Goal: Information Seeking & Learning: Check status

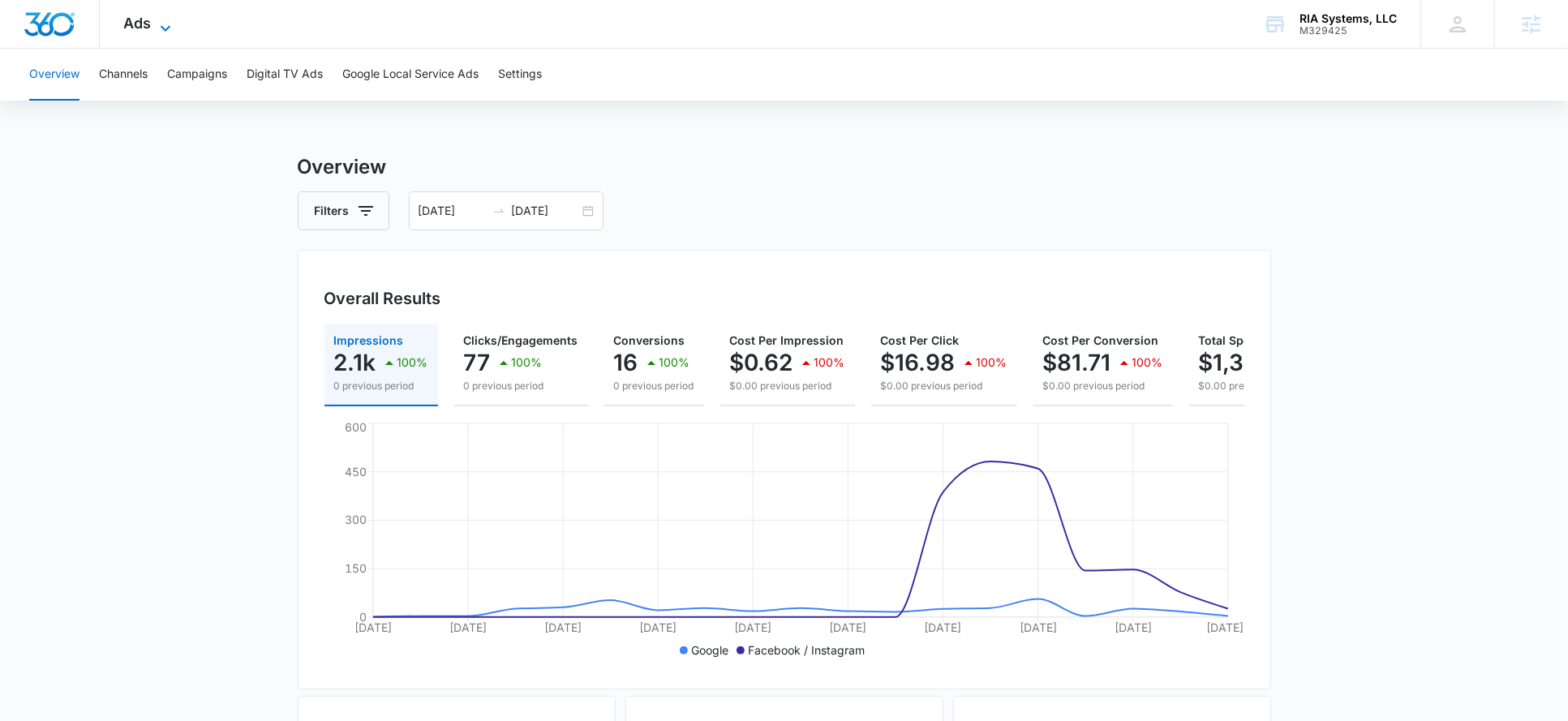
click at [142, 28] on span "Ads" at bounding box center [138, 23] width 27 height 17
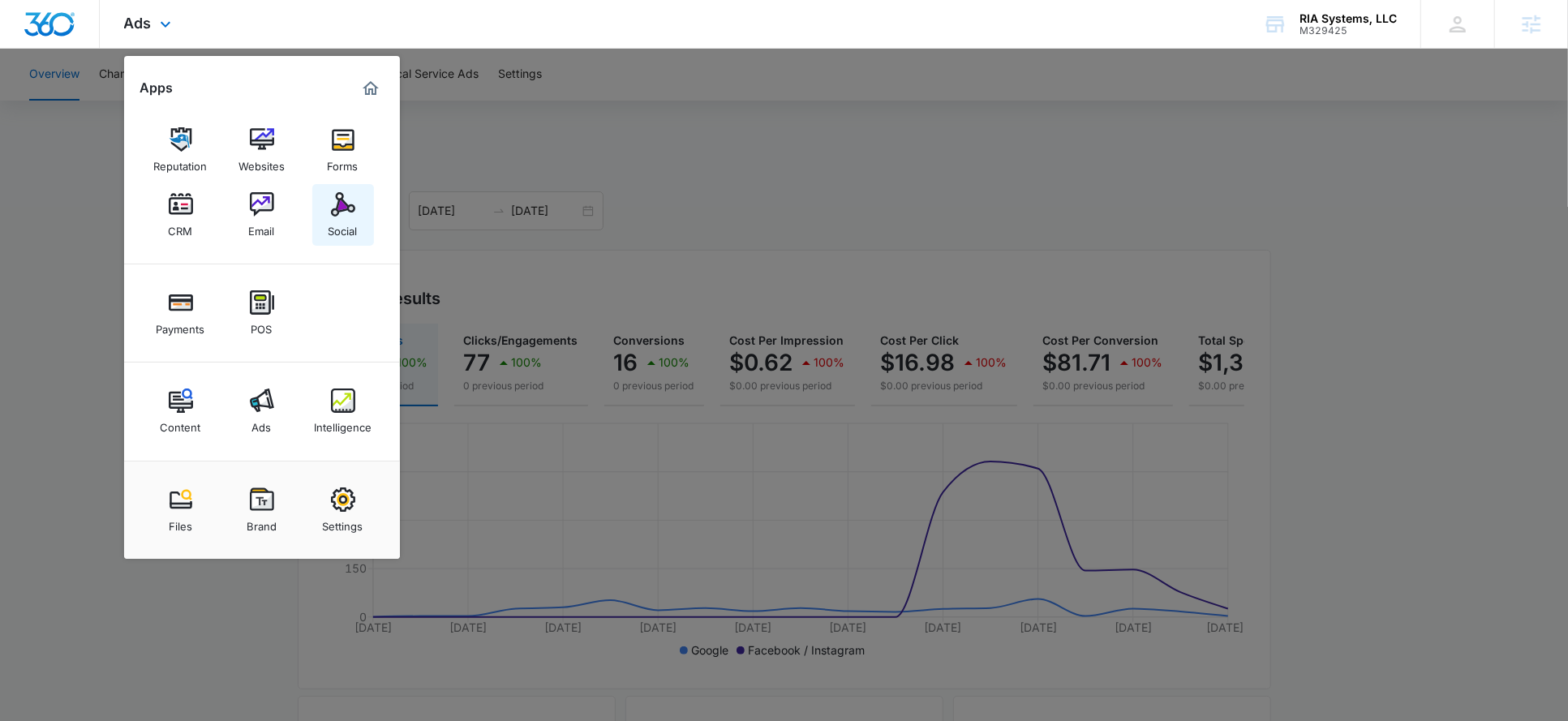
click at [336, 230] on div "Social" at bounding box center [343, 227] width 29 height 21
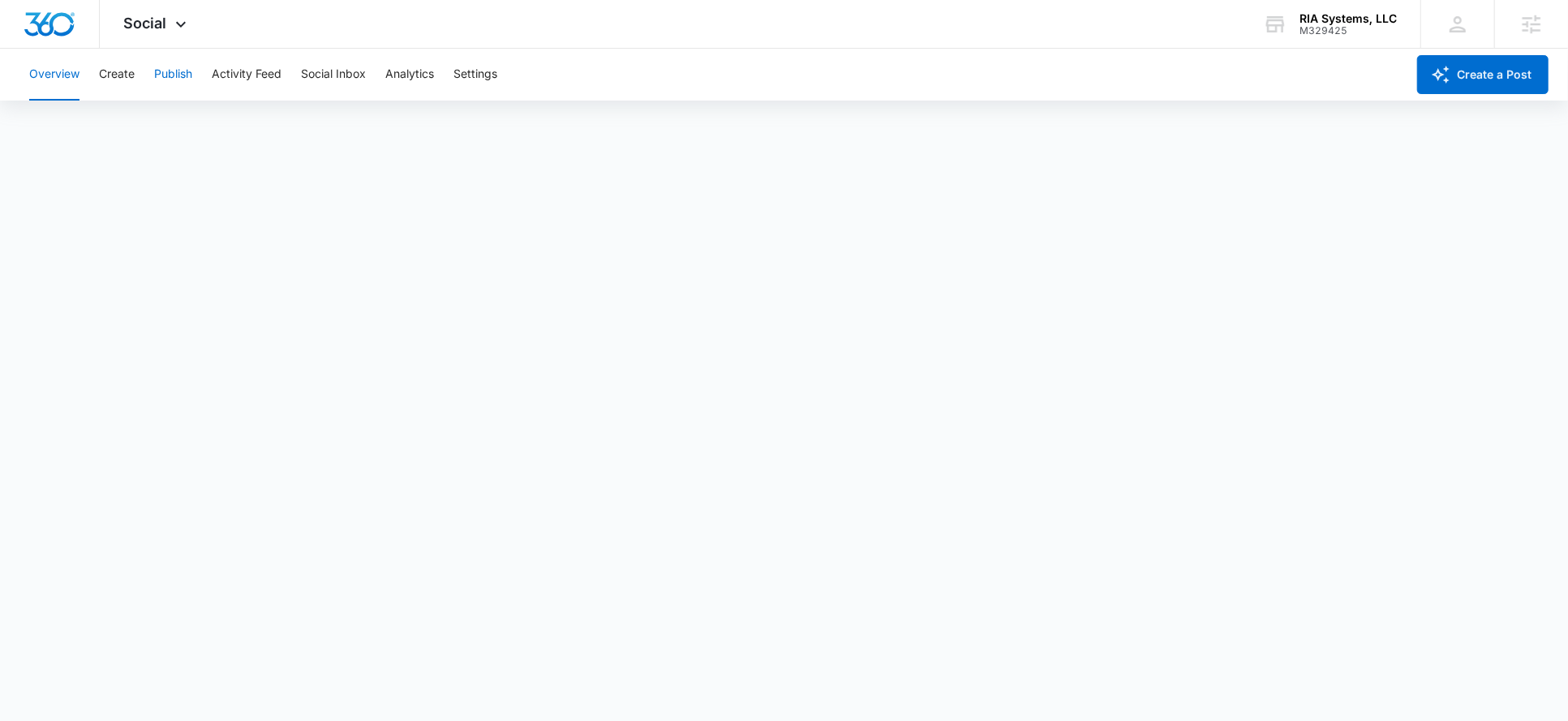
click at [173, 75] on button "Publish" at bounding box center [173, 74] width 38 height 52
click at [132, 124] on button "Schedules" at bounding box center [123, 124] width 55 height 45
click at [37, 129] on button "Calendar" at bounding box center [53, 124] width 48 height 45
click at [125, 117] on button "Schedules" at bounding box center [123, 124] width 55 height 45
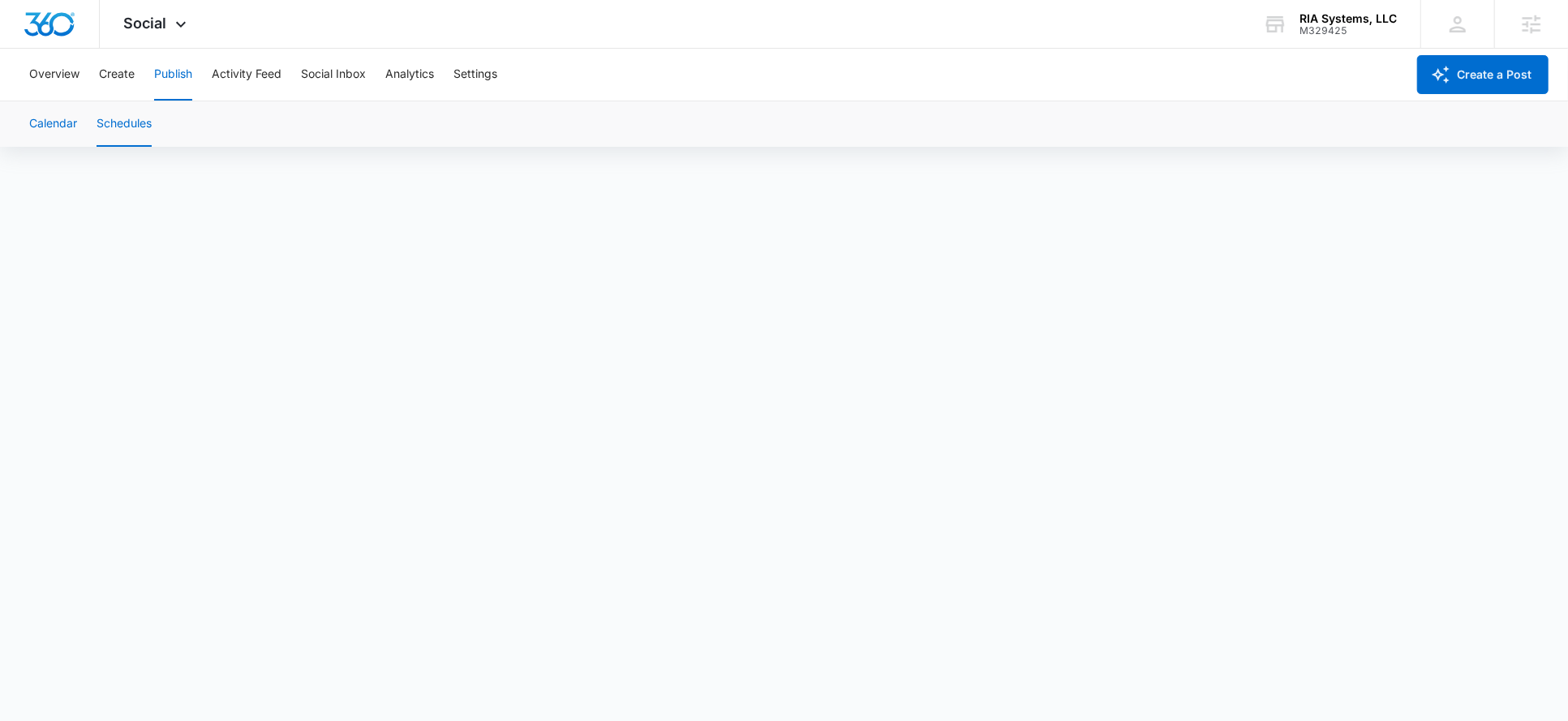
click at [54, 125] on button "Calendar" at bounding box center [53, 124] width 48 height 45
click at [468, 79] on button "Settings" at bounding box center [475, 74] width 44 height 52
click at [122, 80] on button "Create" at bounding box center [116, 74] width 35 height 52
click at [171, 76] on button "Publish" at bounding box center [173, 74] width 38 height 52
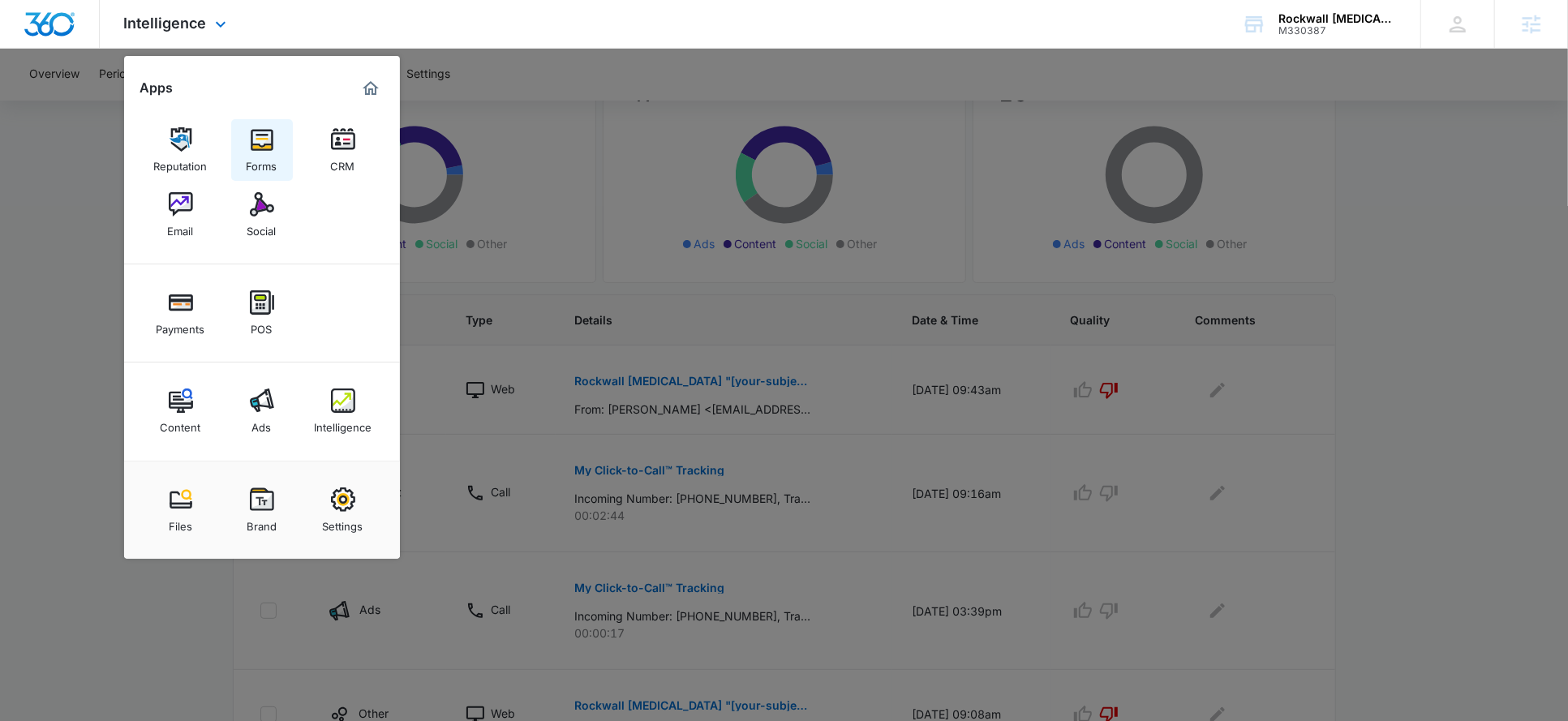
scroll to position [165, 0]
click at [339, 402] on img at bounding box center [343, 400] width 24 height 24
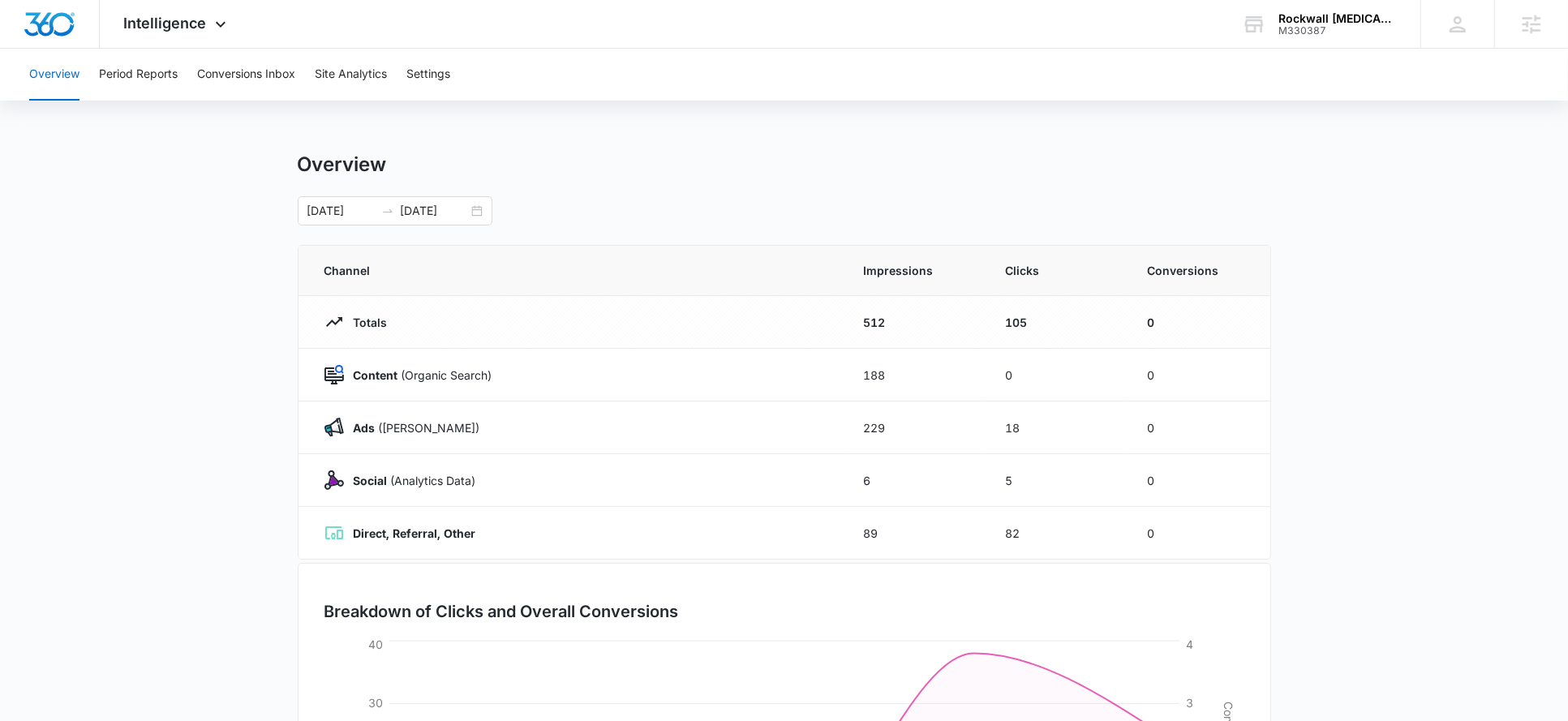
click at [312, 73] on div "Overview Period Reports Conversions Inbox Site Analytics Settings" at bounding box center [783, 74] width 1529 height 52
click at [337, 78] on button "Site Analytics" at bounding box center [351, 74] width 73 height 52
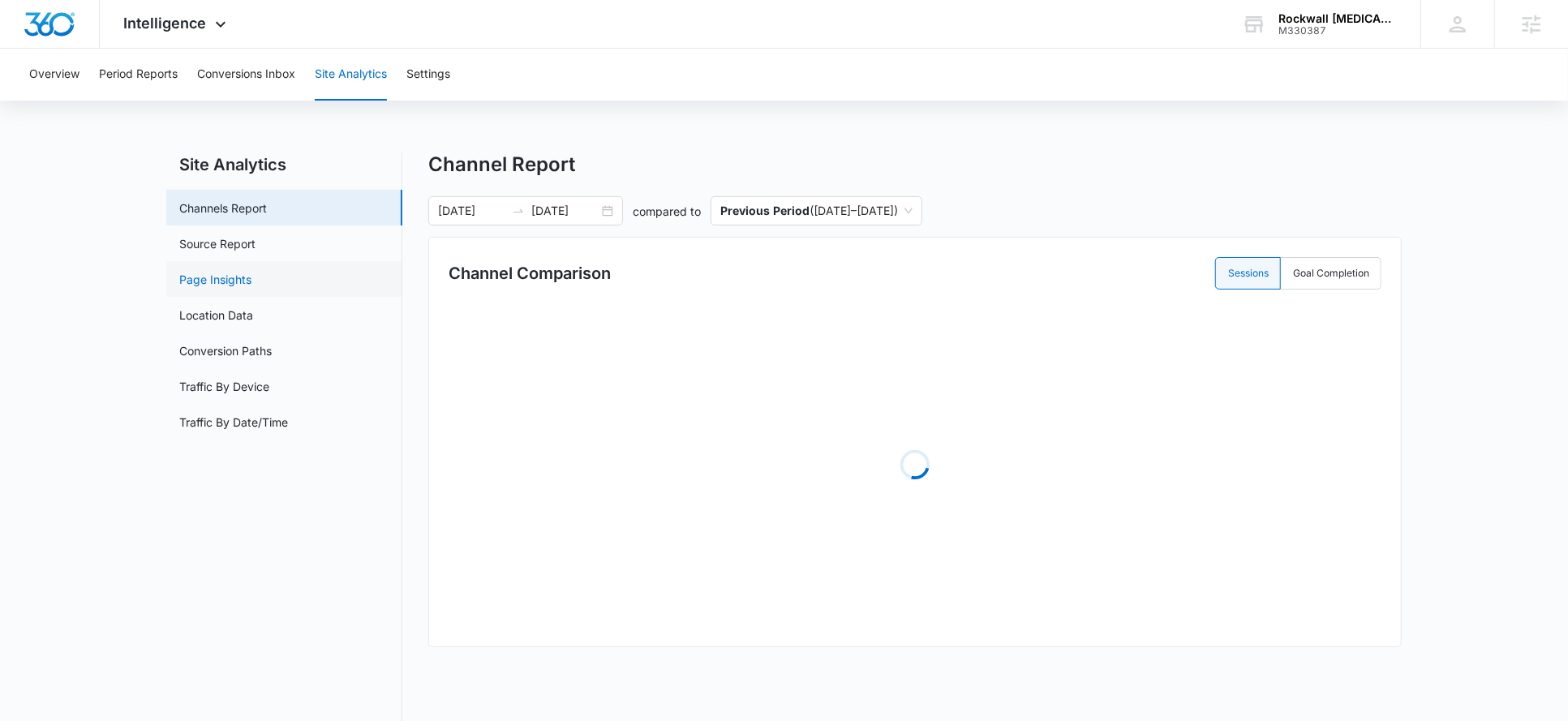
click at [240, 281] on link "Page Insights" at bounding box center [216, 279] width 73 height 17
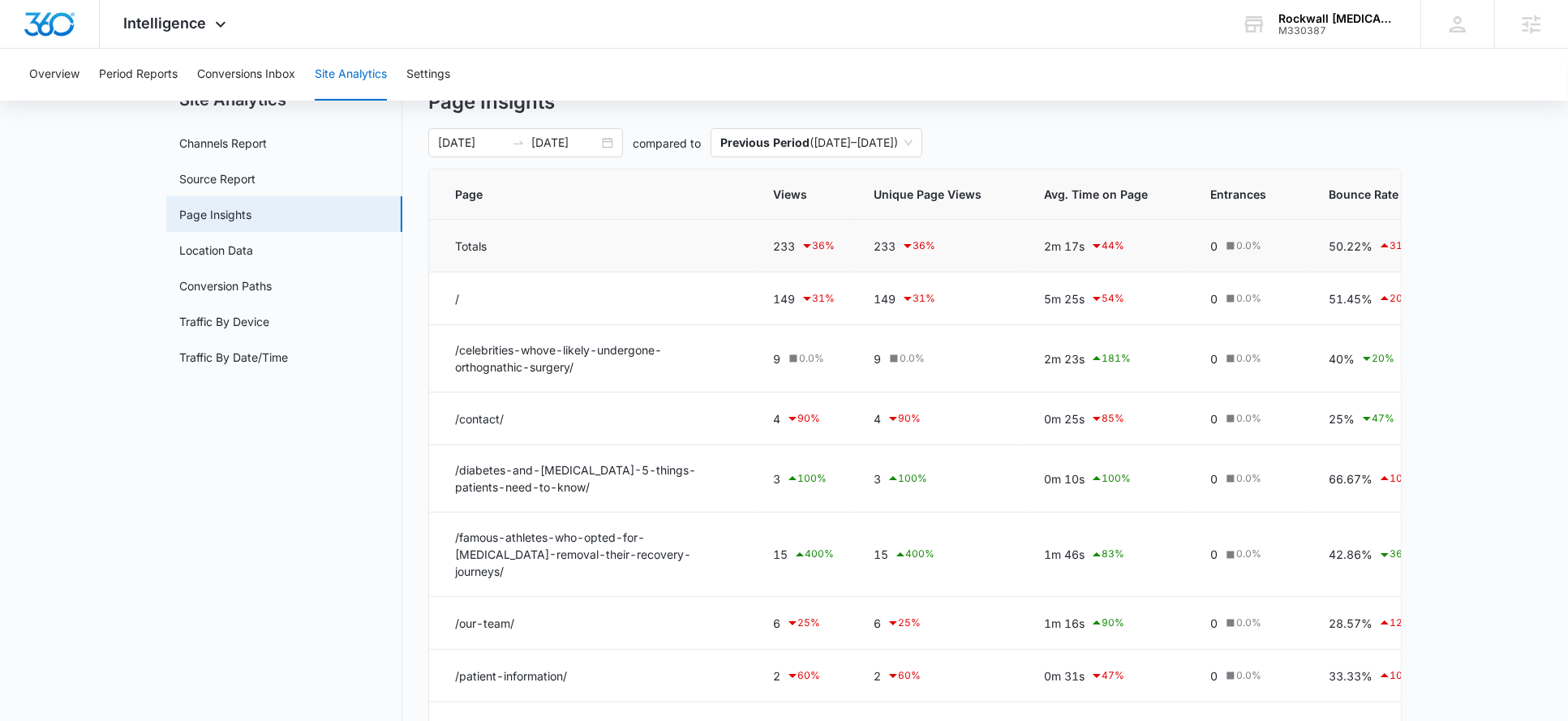
scroll to position [63, 0]
click at [592, 152] on input "08/12/2025" at bounding box center [564, 145] width 67 height 18
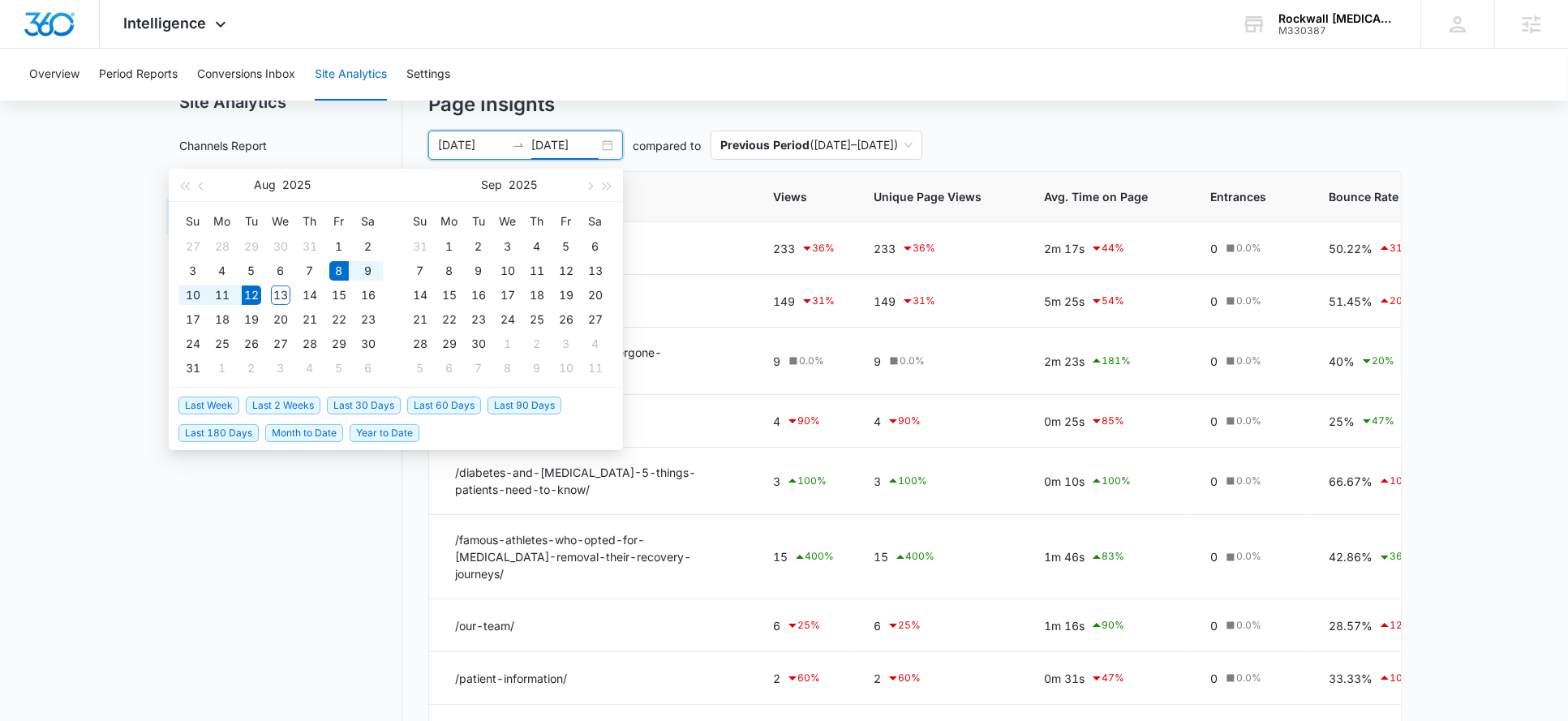
type input "08/12/2025"
click at [503, 402] on span "Last 90 Days" at bounding box center [524, 405] width 74 height 18
type input "05/14/2025"
type input "08/12/2025"
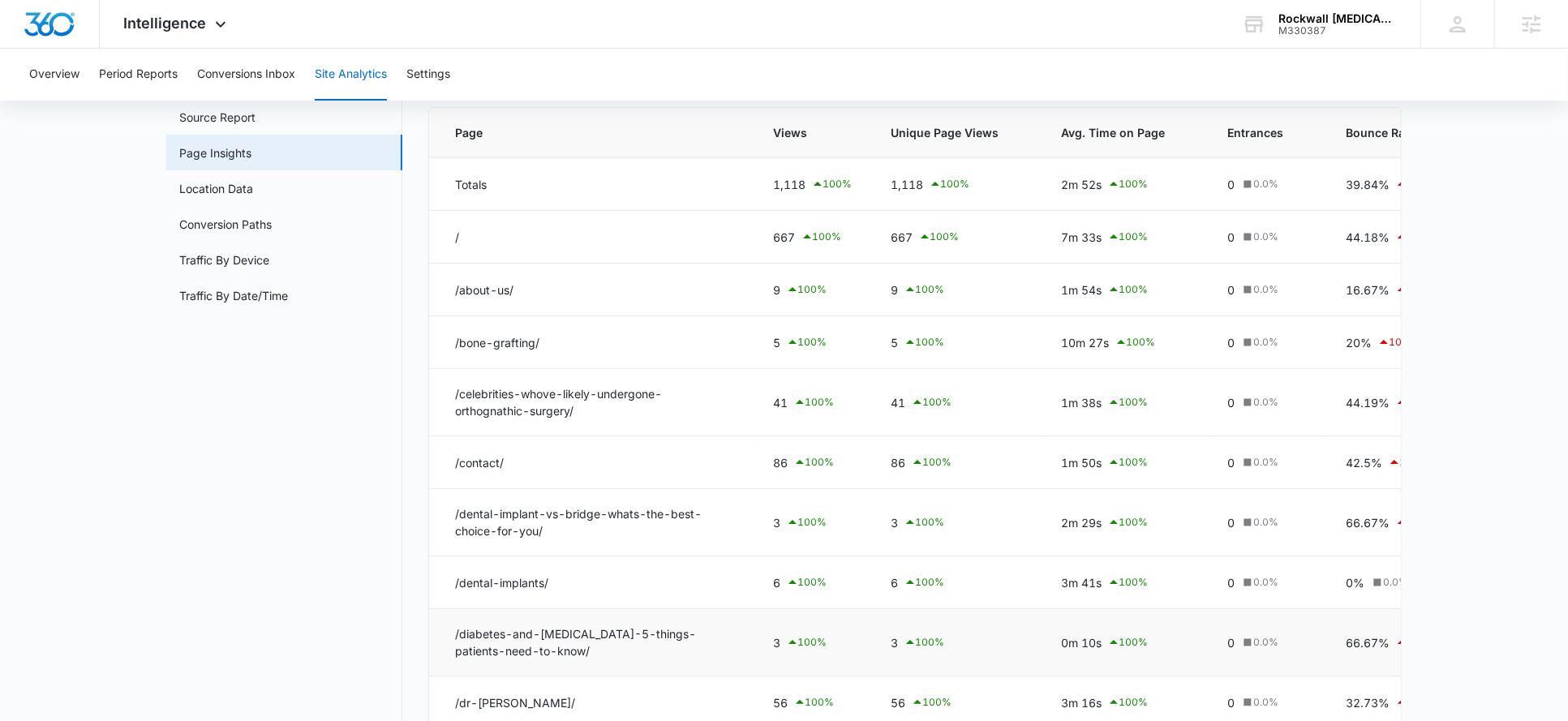
scroll to position [95, 0]
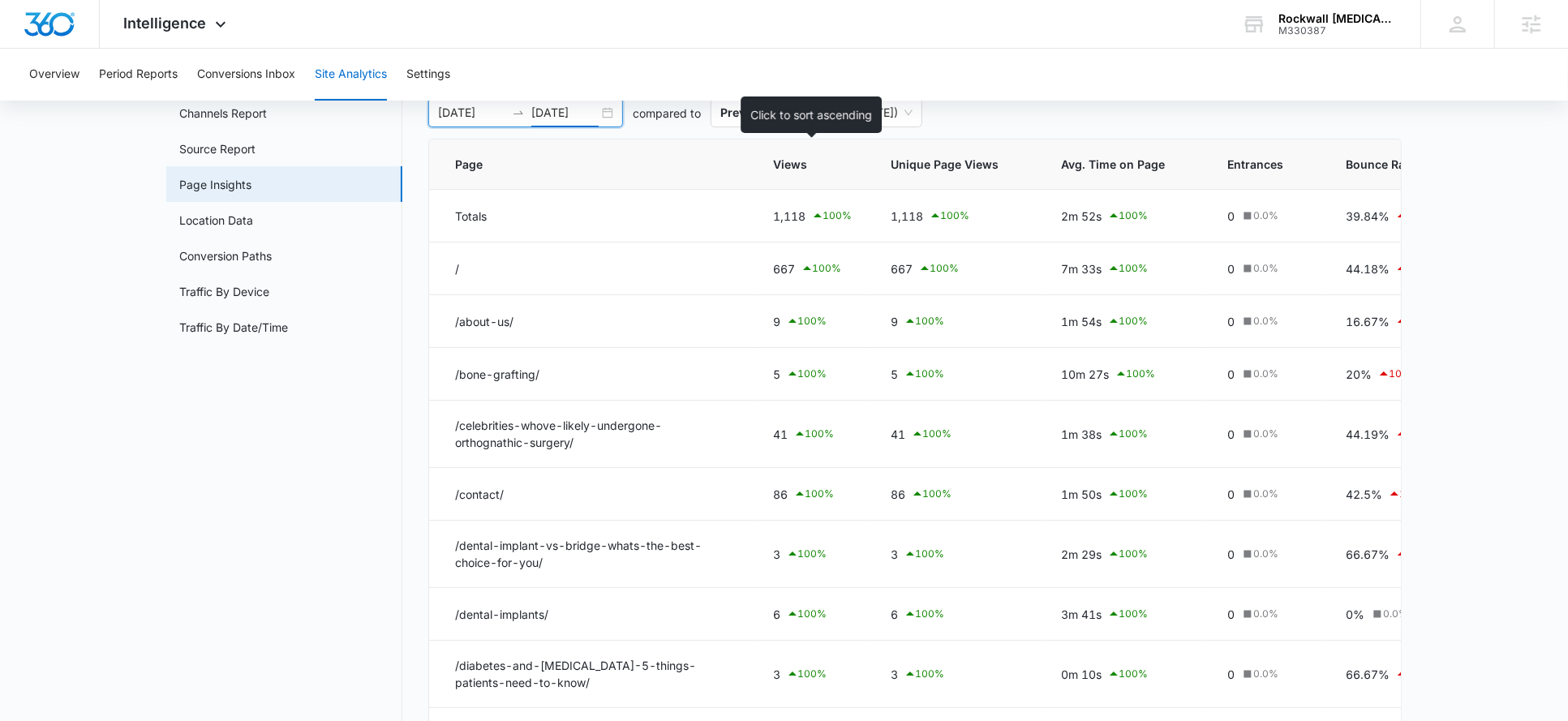
click at [802, 166] on span "Views" at bounding box center [800, 164] width 55 height 17
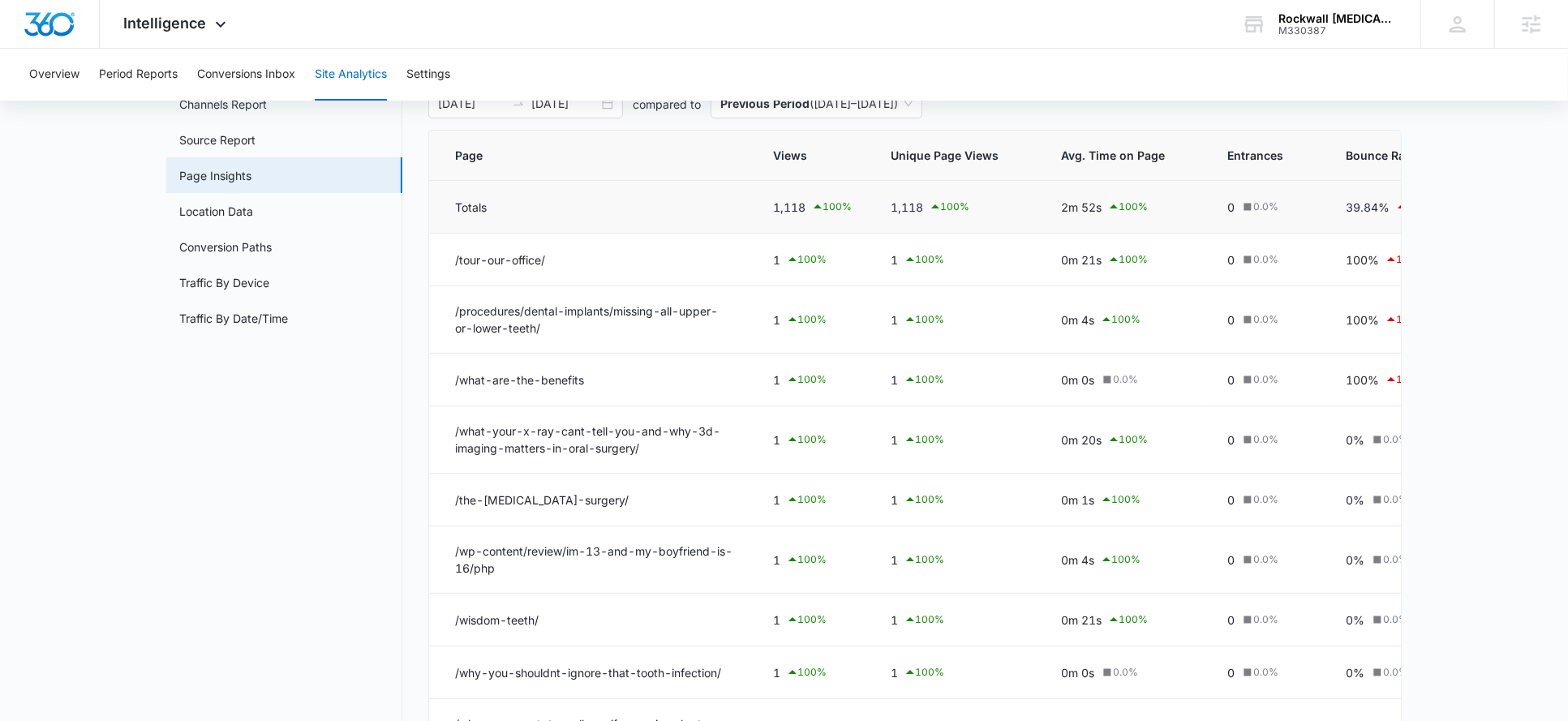
scroll to position [104, 0]
click at [806, 164] on th "Views" at bounding box center [812, 154] width 118 height 50
click at [809, 154] on span "Views" at bounding box center [800, 154] width 55 height 17
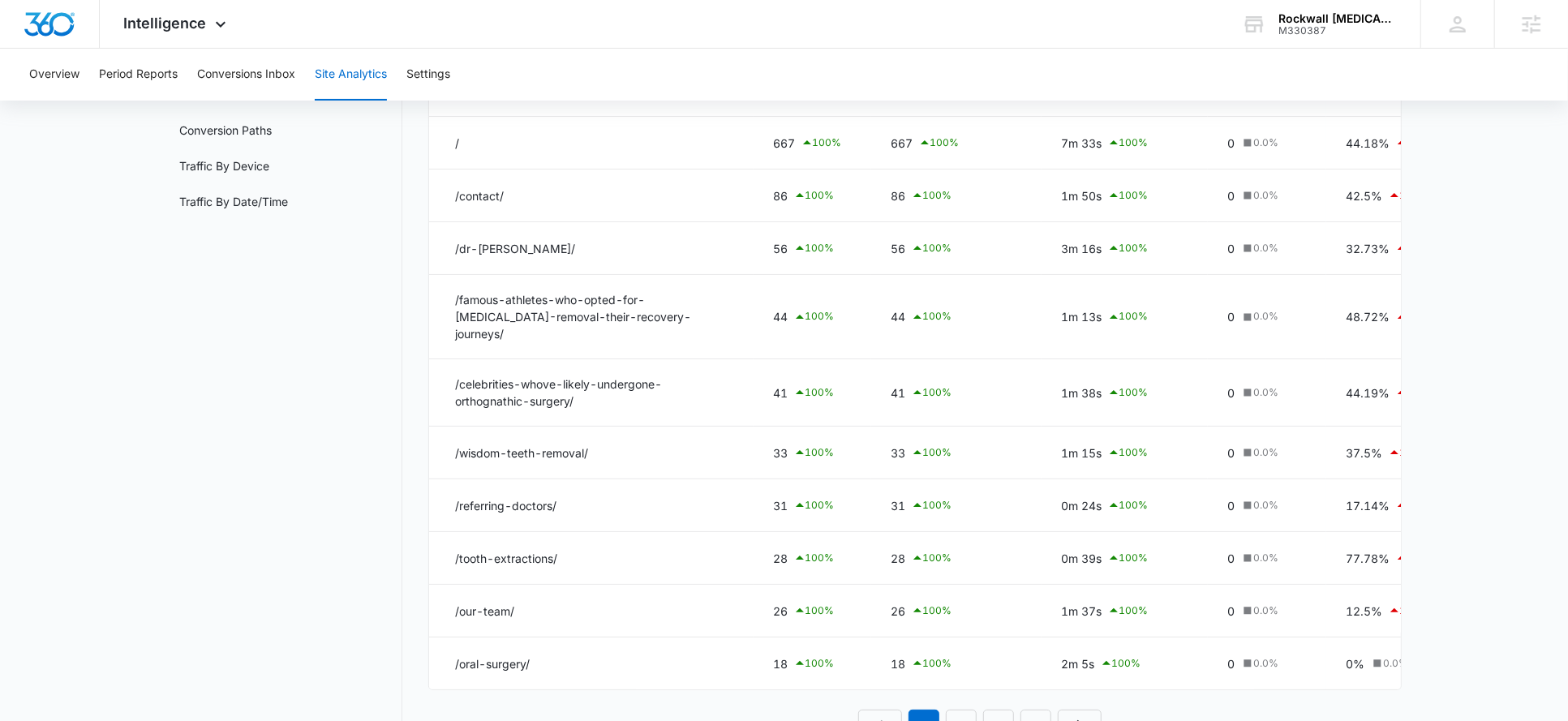
scroll to position [243, 0]
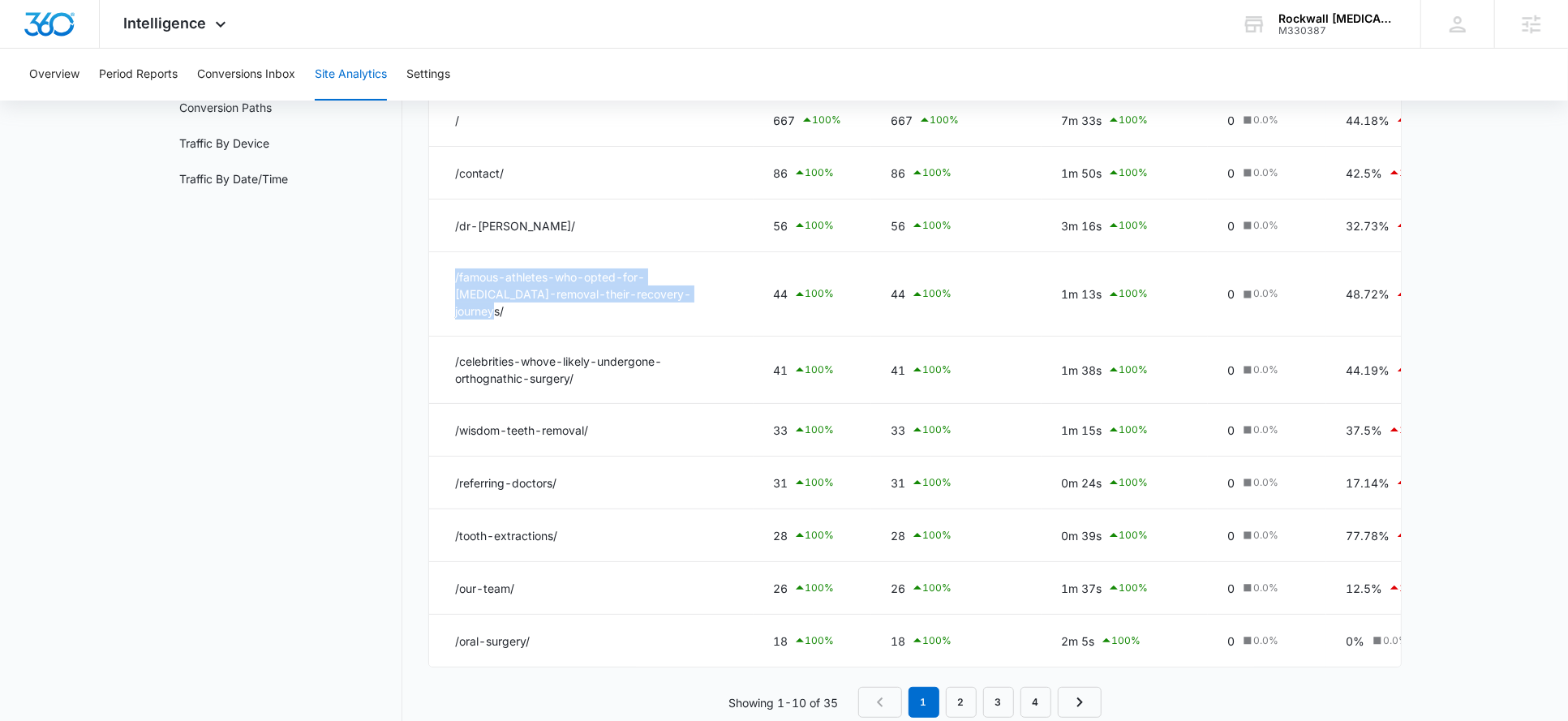
drag, startPoint x: 670, startPoint y: 289, endPoint x: 420, endPoint y: 270, distance: 250.7
click at [420, 270] on div "Site Analytics Channels Report Source Report Page Insights Location Data Conver…" at bounding box center [783, 323] width 1235 height 828
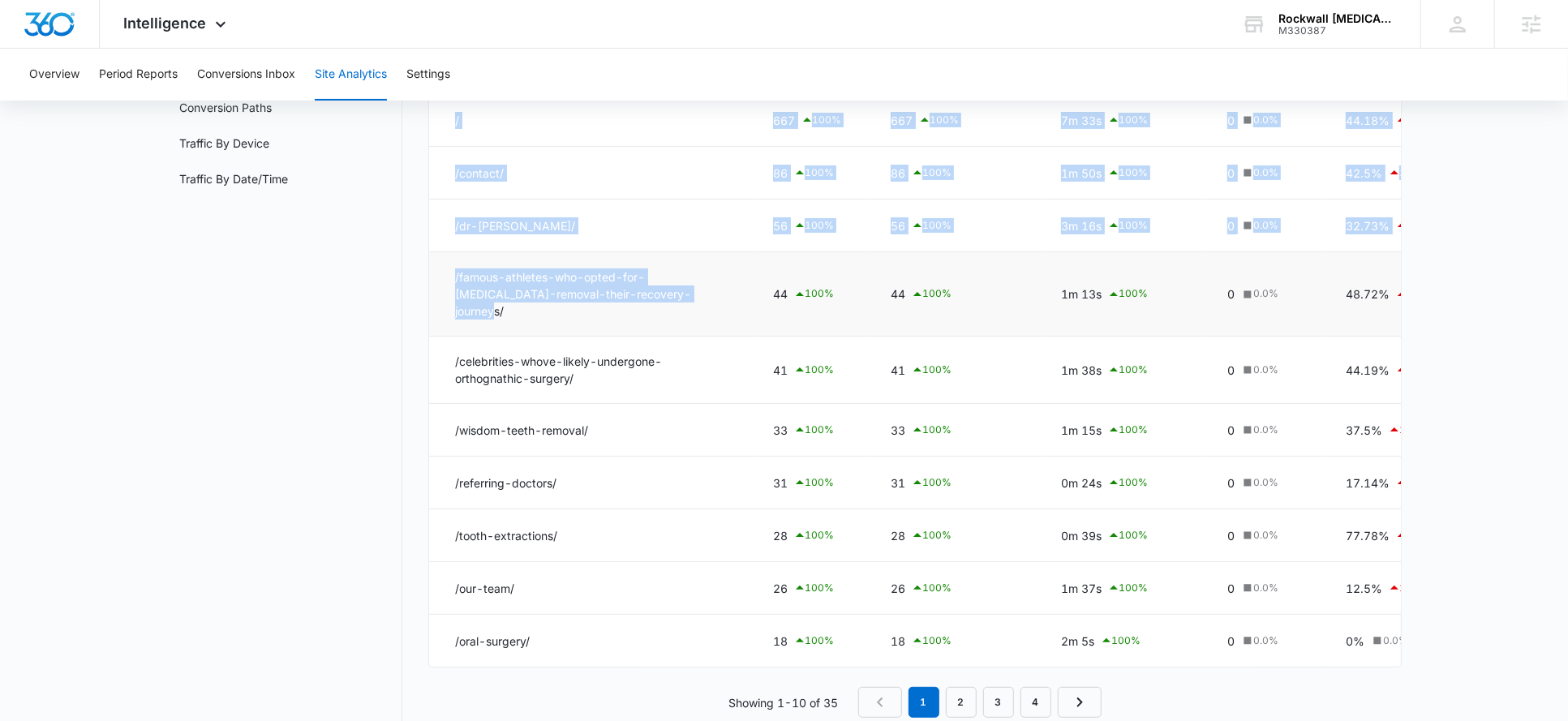
click at [574, 277] on td "/famous-athletes-who-opted-for-wisdom-tooth-removal-their-recovery-journeys/" at bounding box center [592, 294] width 325 height 84
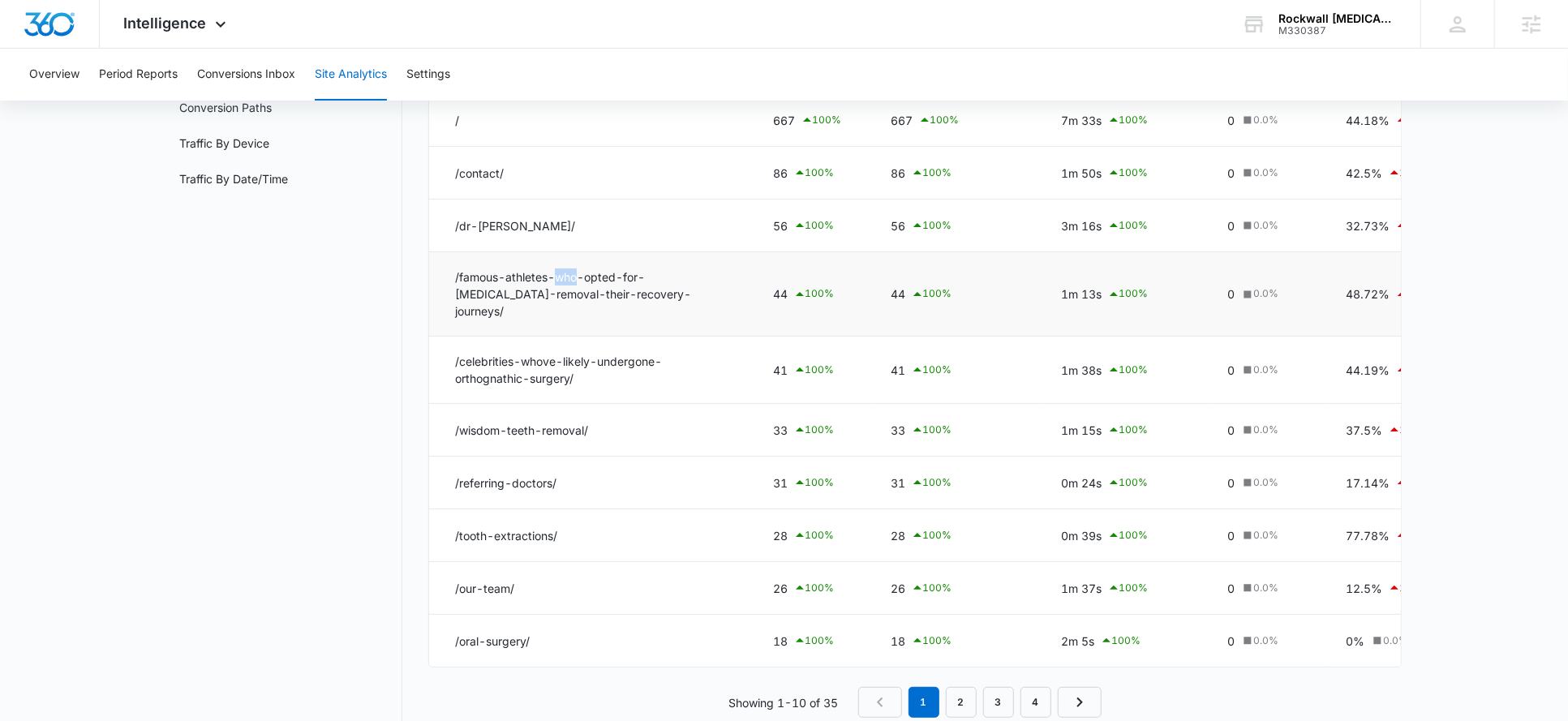
click at [574, 277] on td "/famous-athletes-who-opted-for-wisdom-tooth-removal-their-recovery-journeys/" at bounding box center [592, 294] width 325 height 84
drag, startPoint x: 589, startPoint y: 357, endPoint x: 431, endPoint y: 341, distance: 158.8
click at [431, 341] on td "/celebrities-whove-likely-undergone-orthognathic-surgery/" at bounding box center [592, 370] width 325 height 67
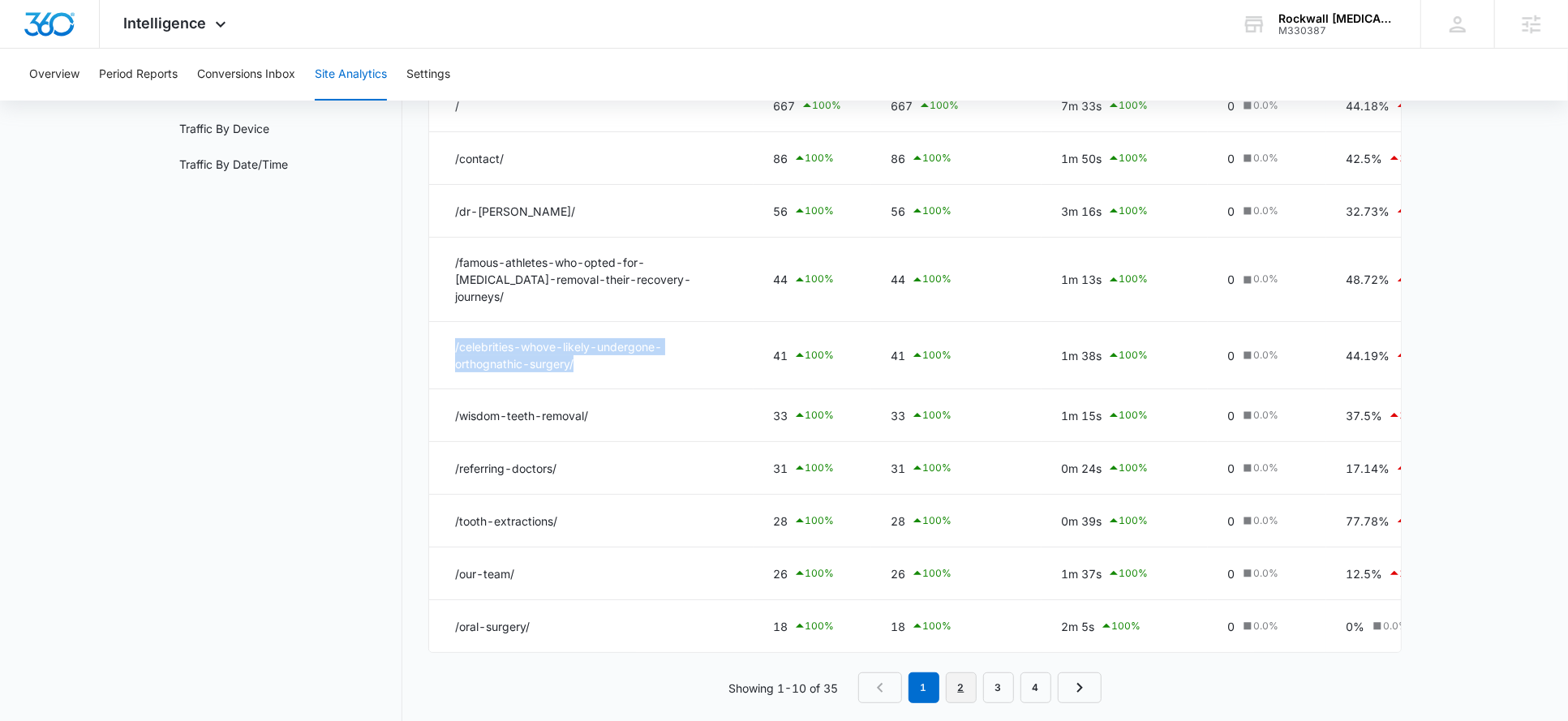
click at [950, 676] on link "2" at bounding box center [961, 687] width 31 height 31
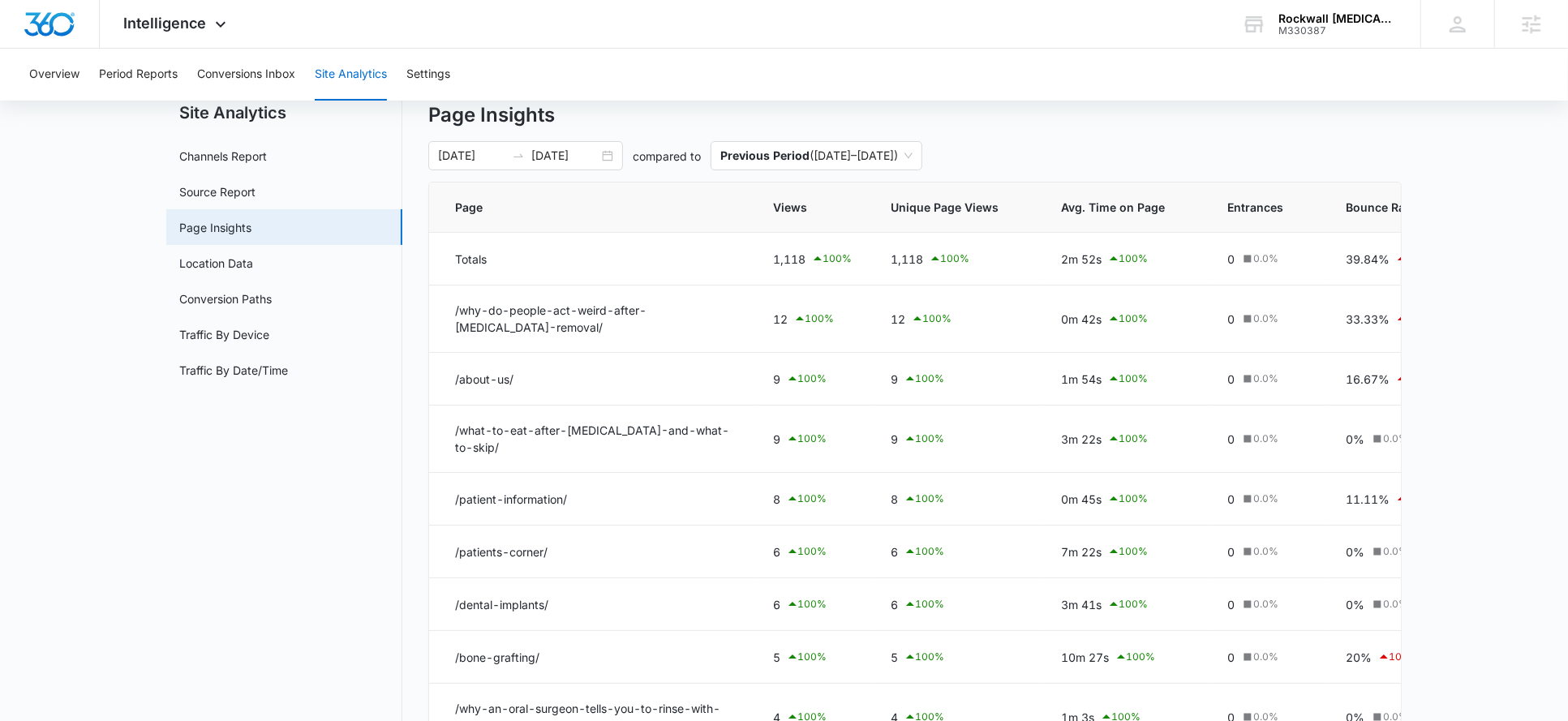
scroll to position [55, 0]
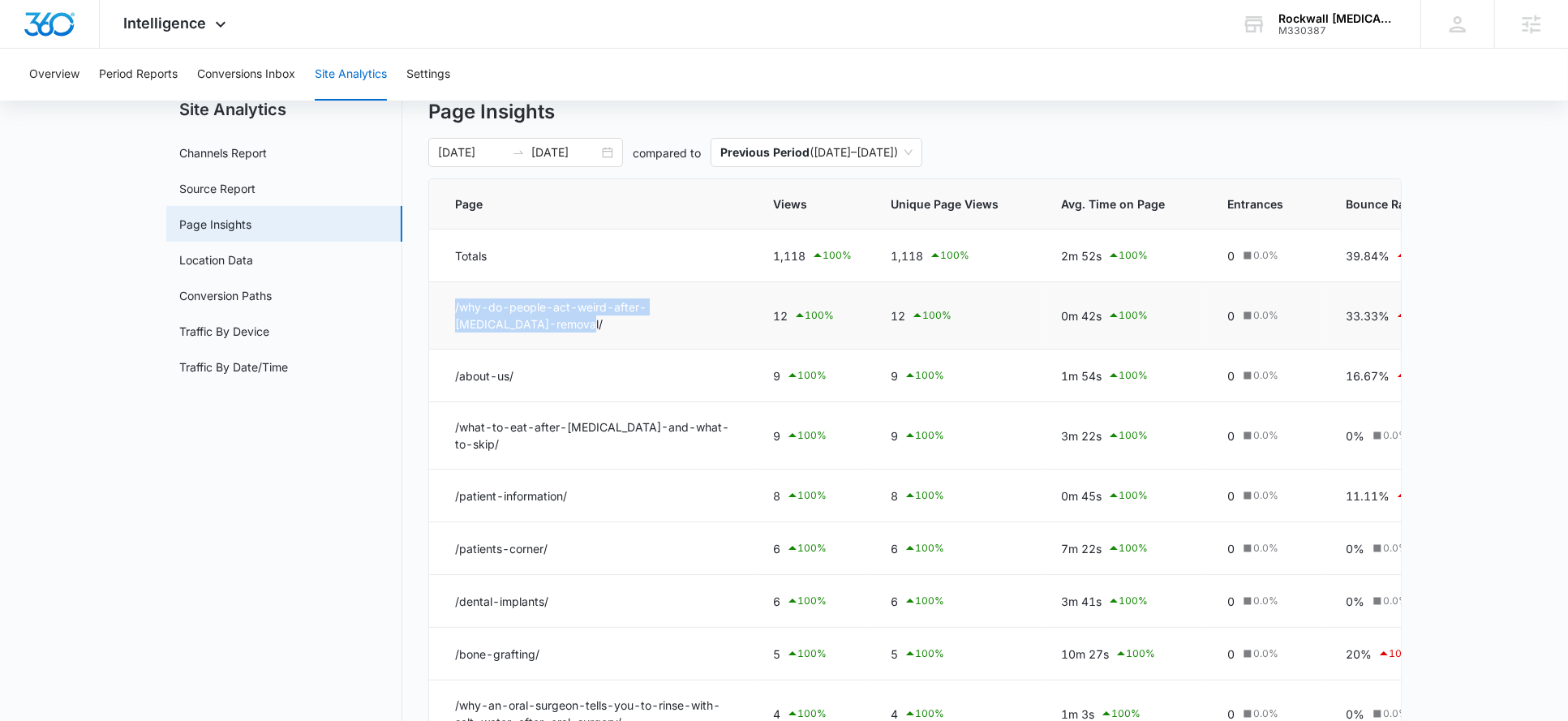
drag, startPoint x: 525, startPoint y: 328, endPoint x: 446, endPoint y: 309, distance: 81.3
click at [446, 309] on td "/why-do-people-act-weird-after-wisdom-teeth-removal/" at bounding box center [592, 316] width 325 height 67
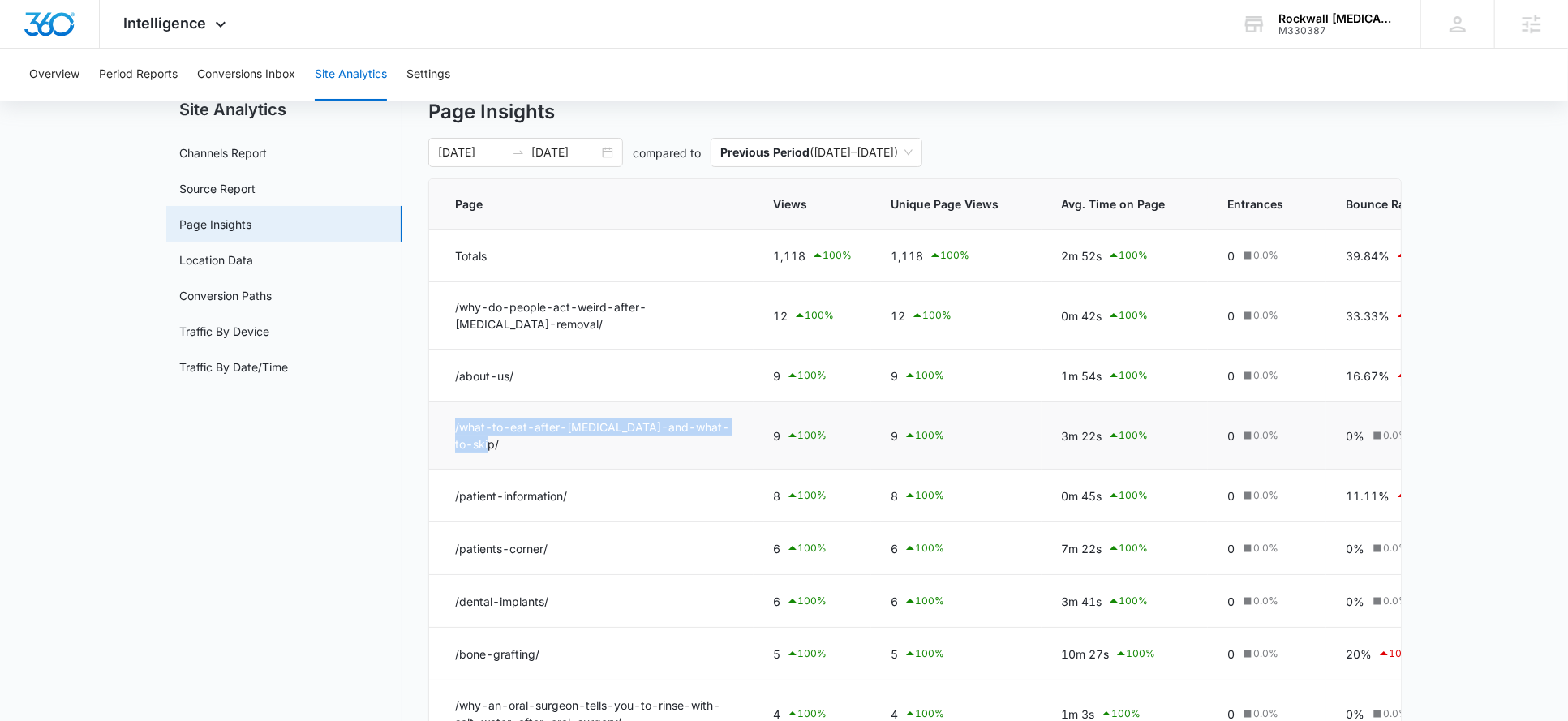
drag, startPoint x: 498, startPoint y: 442, endPoint x: 445, endPoint y: 420, distance: 57.4
click at [445, 420] on td "/what-to-eat-after-oral-surgery-and-what-to-skip/" at bounding box center [592, 435] width 325 height 67
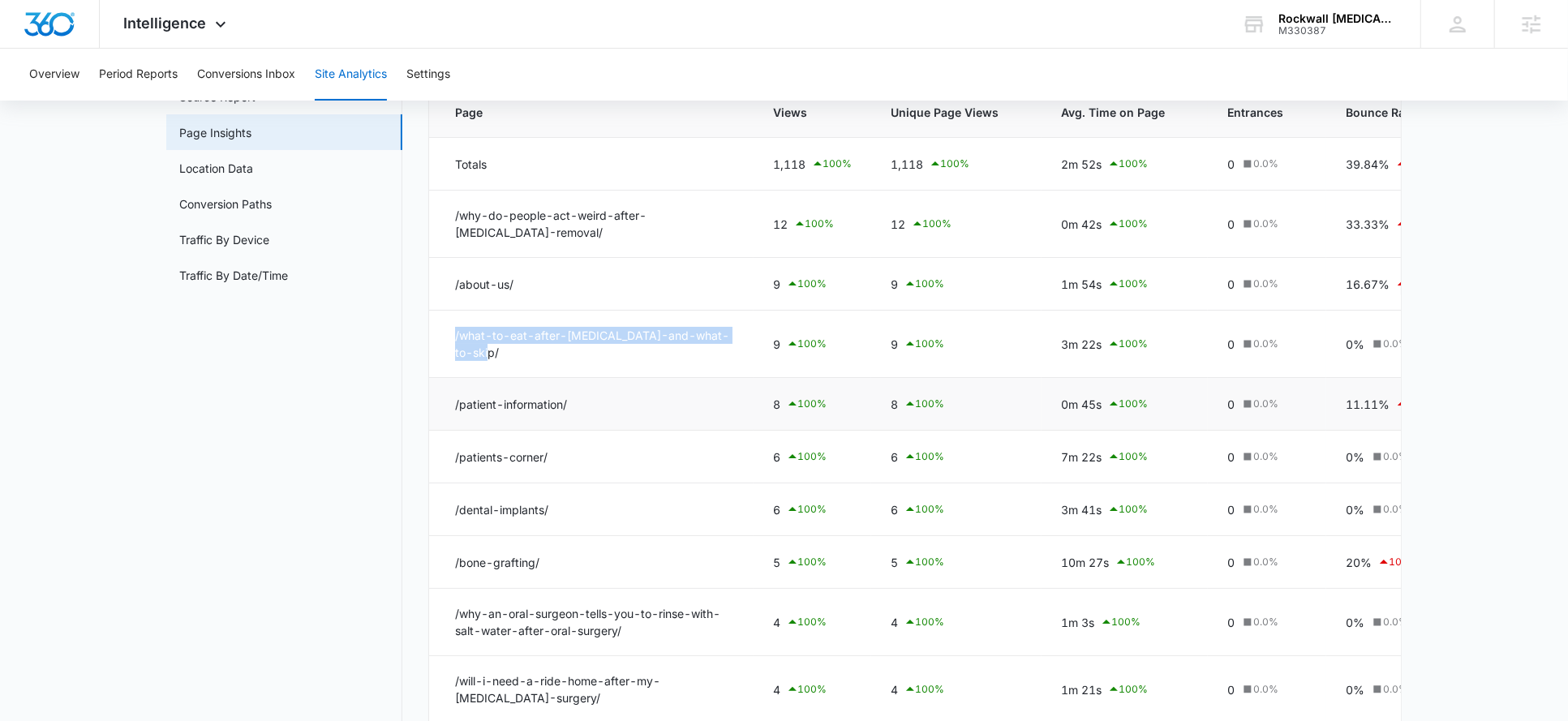
scroll to position [149, 0]
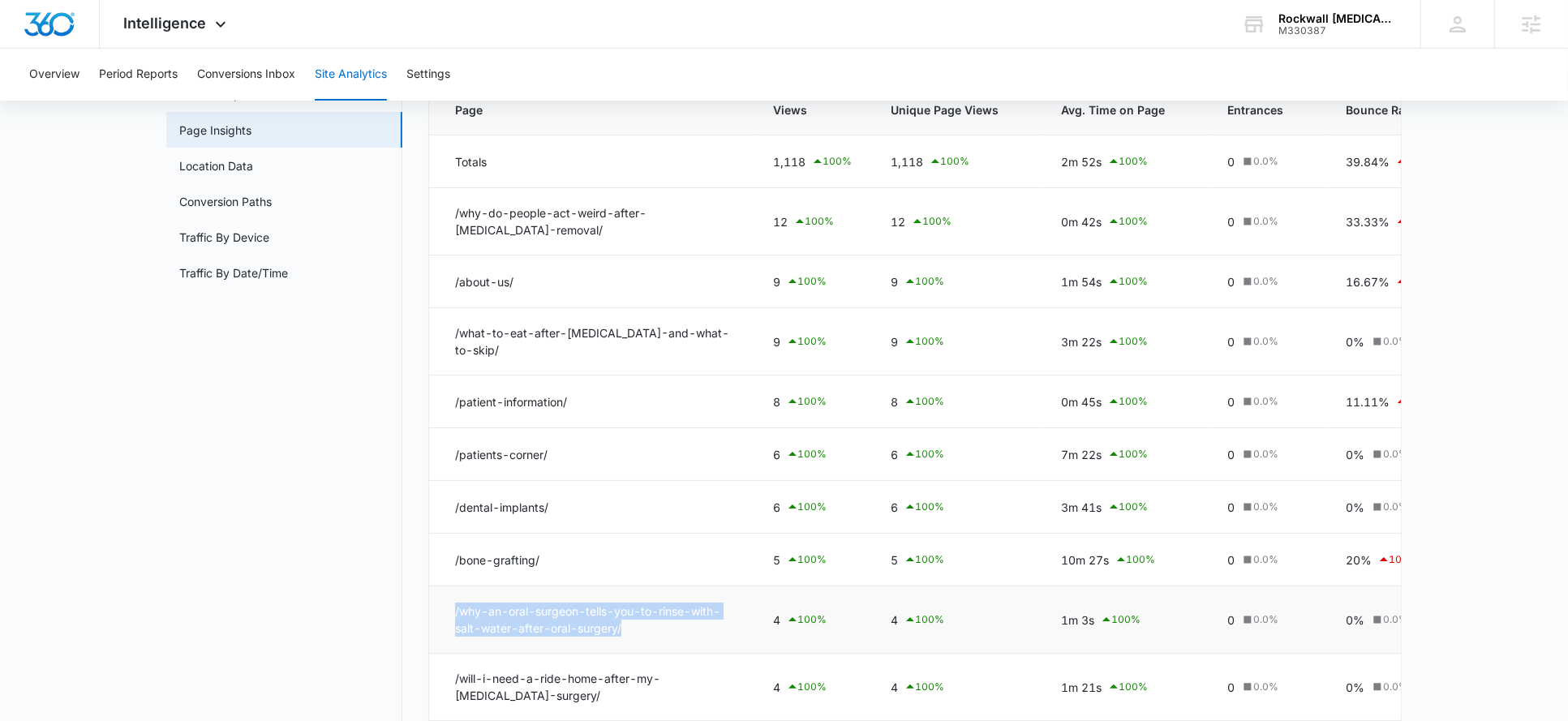
drag, startPoint x: 448, startPoint y: 609, endPoint x: 672, endPoint y: 628, distance: 224.8
click at [672, 628] on td "/why-an-oral-surgeon-tells-you-to-rinse-with-salt-water-after-oral-surgery/" at bounding box center [592, 619] width 325 height 67
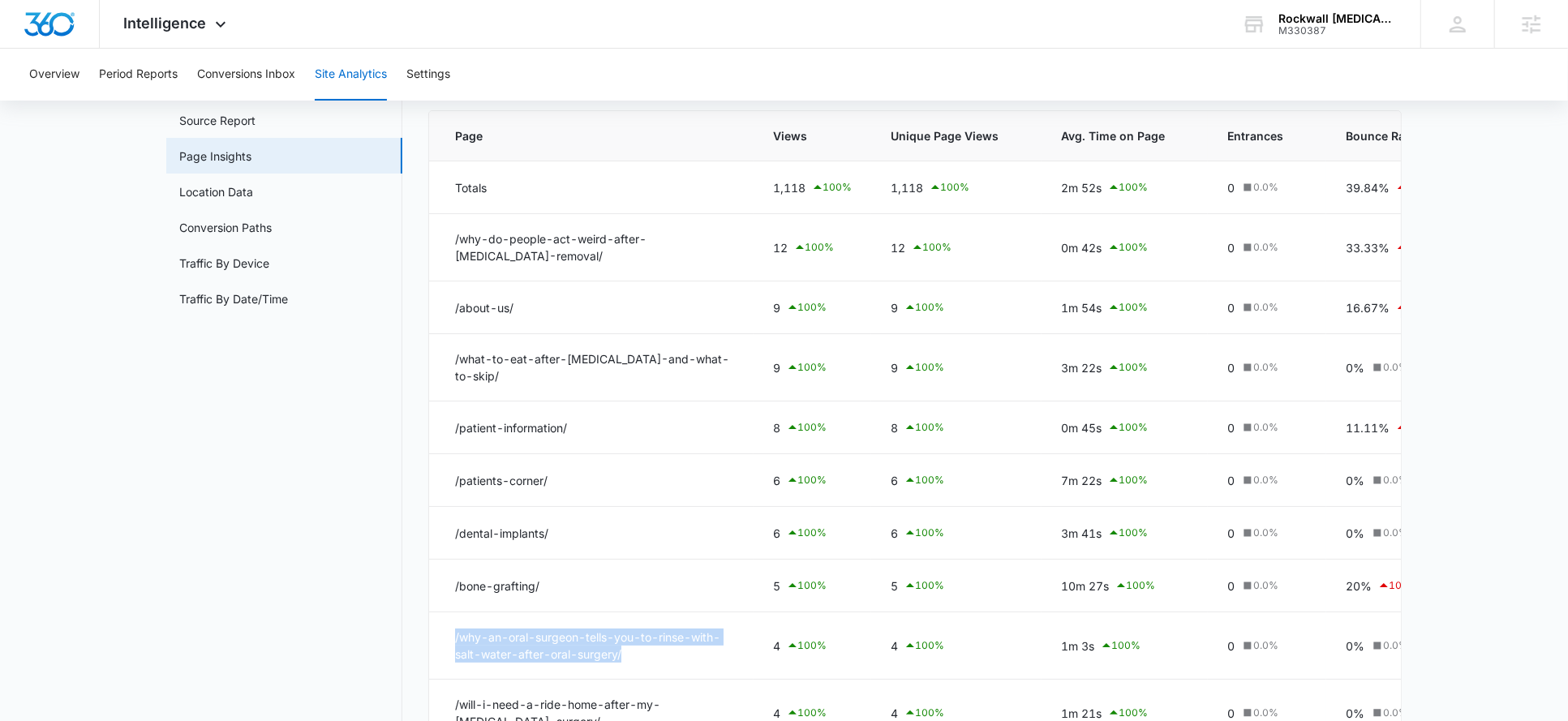
scroll to position [124, 0]
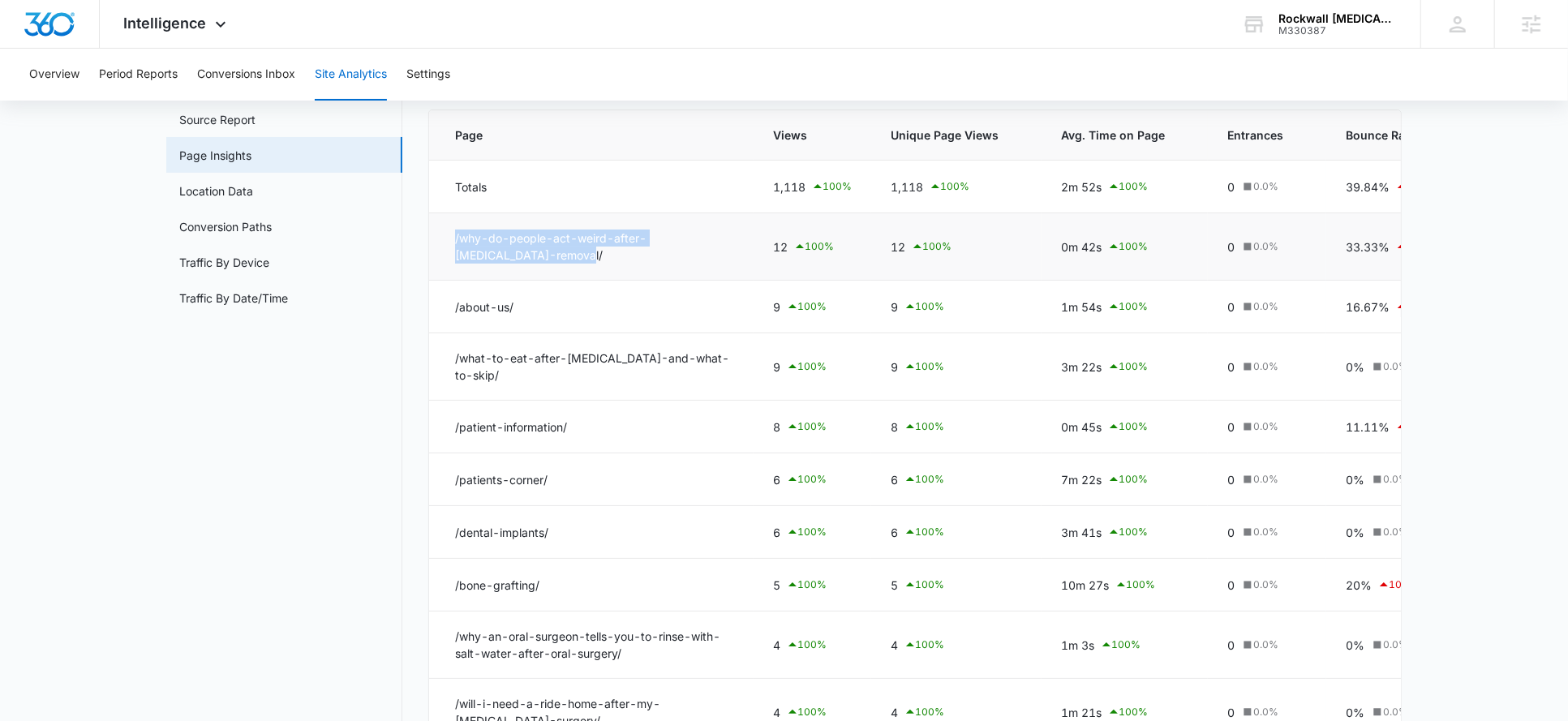
drag, startPoint x: 450, startPoint y: 237, endPoint x: 530, endPoint y: 258, distance: 82.7
click at [530, 258] on td "/why-do-people-act-weird-after-wisdom-teeth-removal/" at bounding box center [592, 247] width 325 height 67
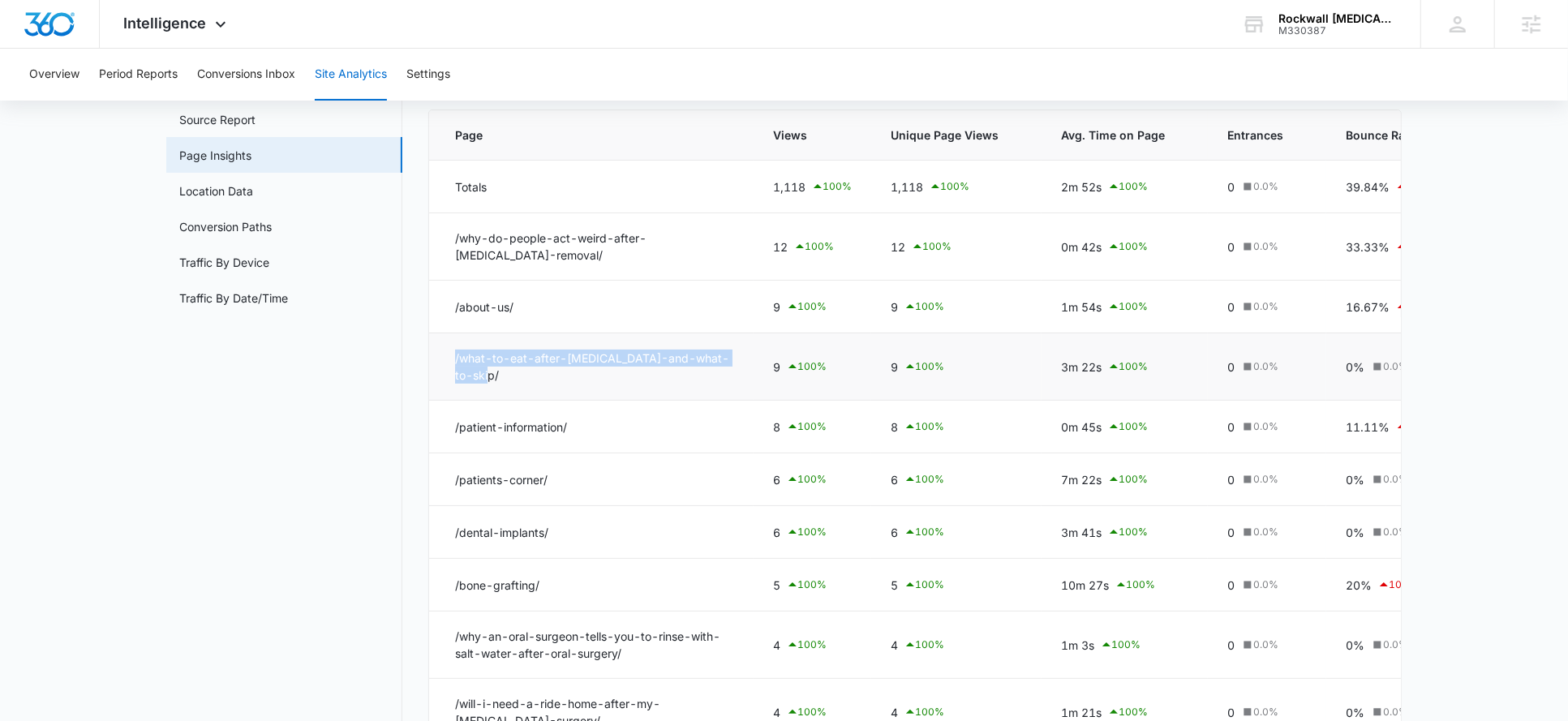
drag, startPoint x: 455, startPoint y: 355, endPoint x: 495, endPoint y: 390, distance: 53.2
click at [495, 390] on td "/what-to-eat-after-oral-surgery-and-what-to-skip/" at bounding box center [592, 366] width 325 height 67
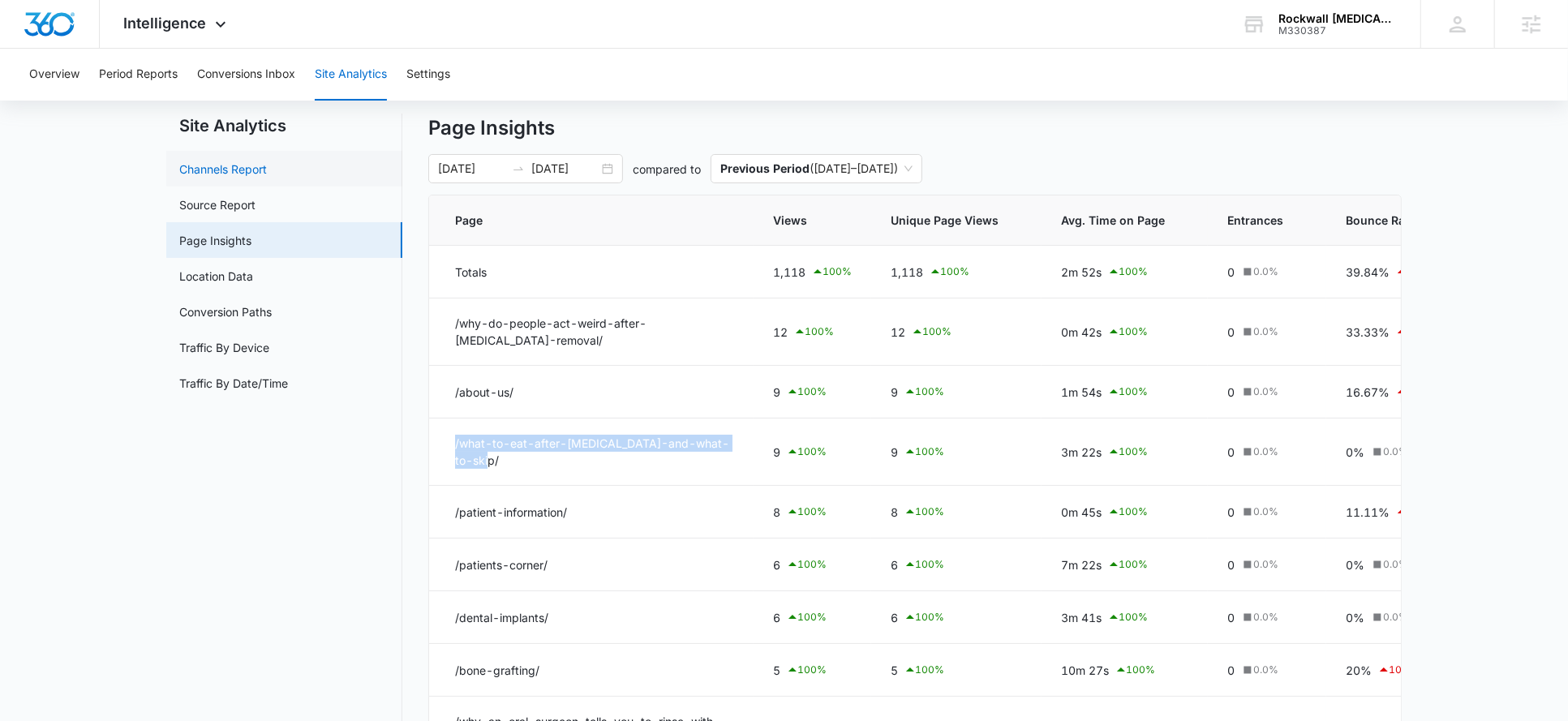
scroll to position [0, 0]
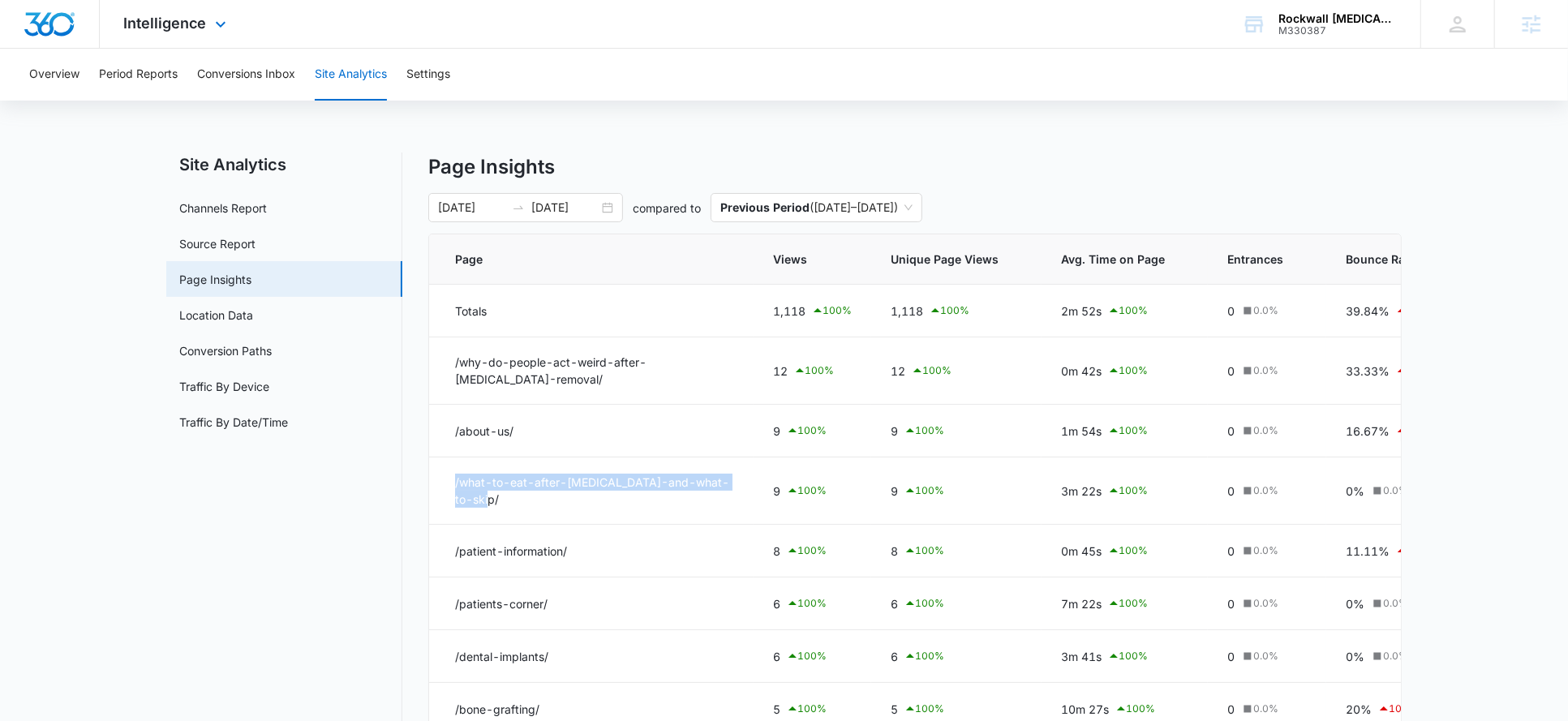
click at [200, 29] on span "Intelligence" at bounding box center [165, 23] width 83 height 17
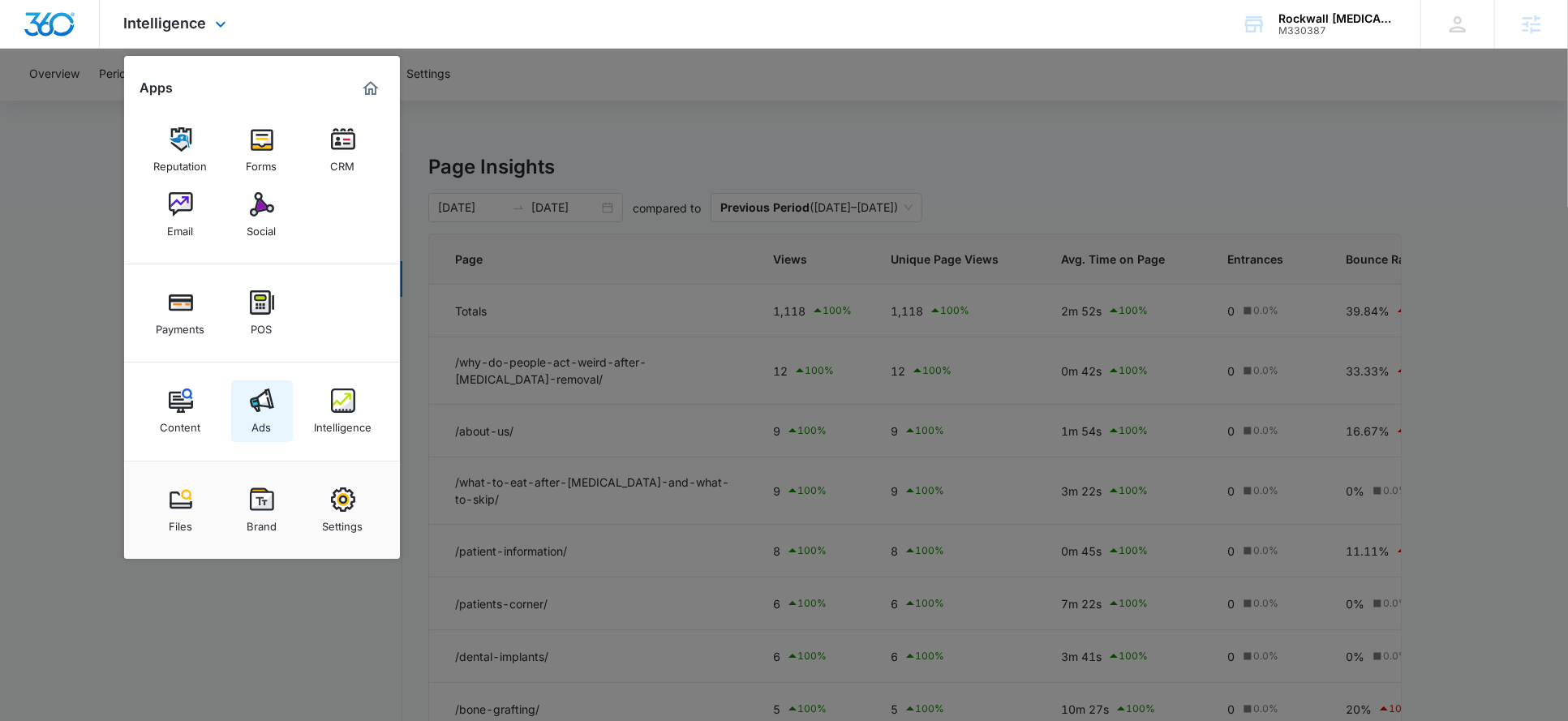
click at [270, 409] on img at bounding box center [261, 400] width 24 height 24
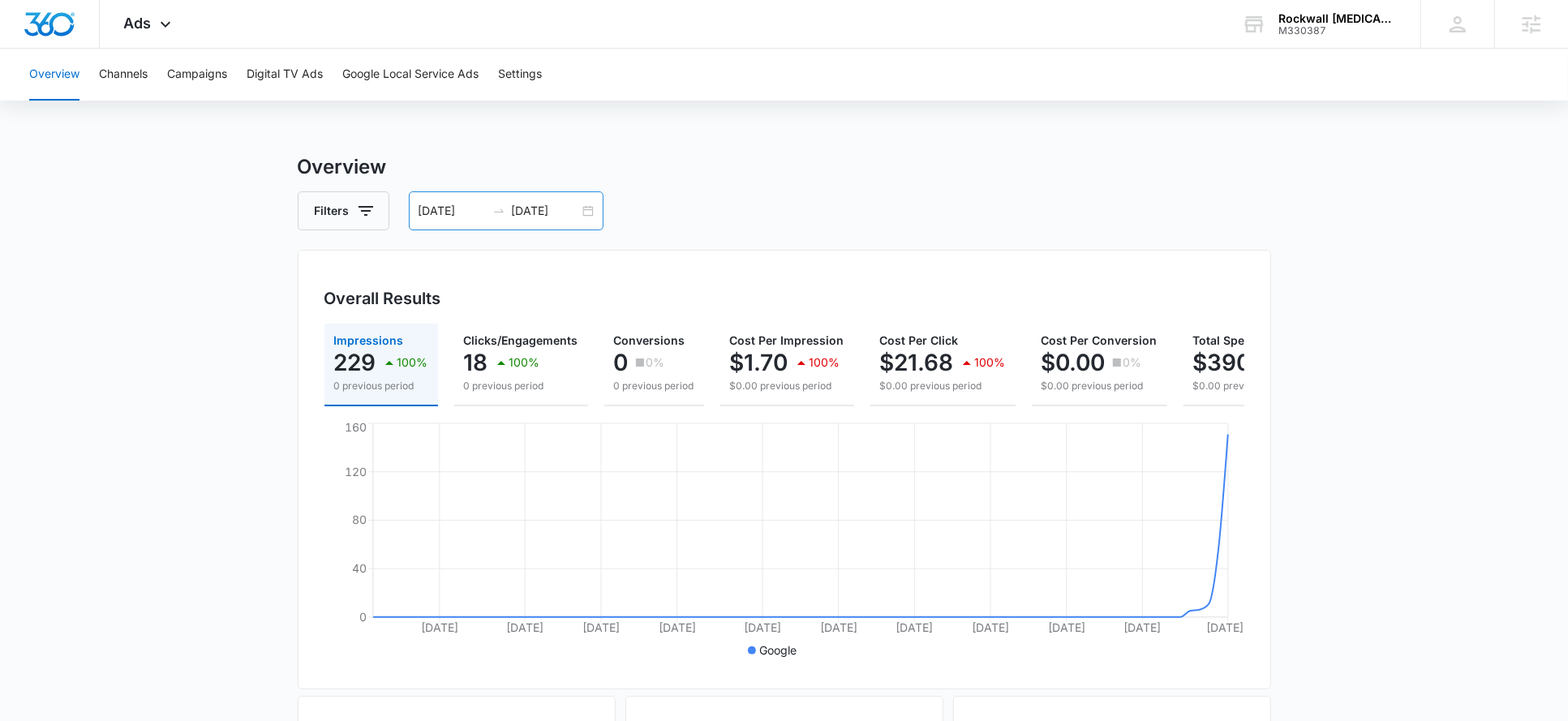
click at [445, 208] on input "05/14/2025" at bounding box center [452, 211] width 67 height 18
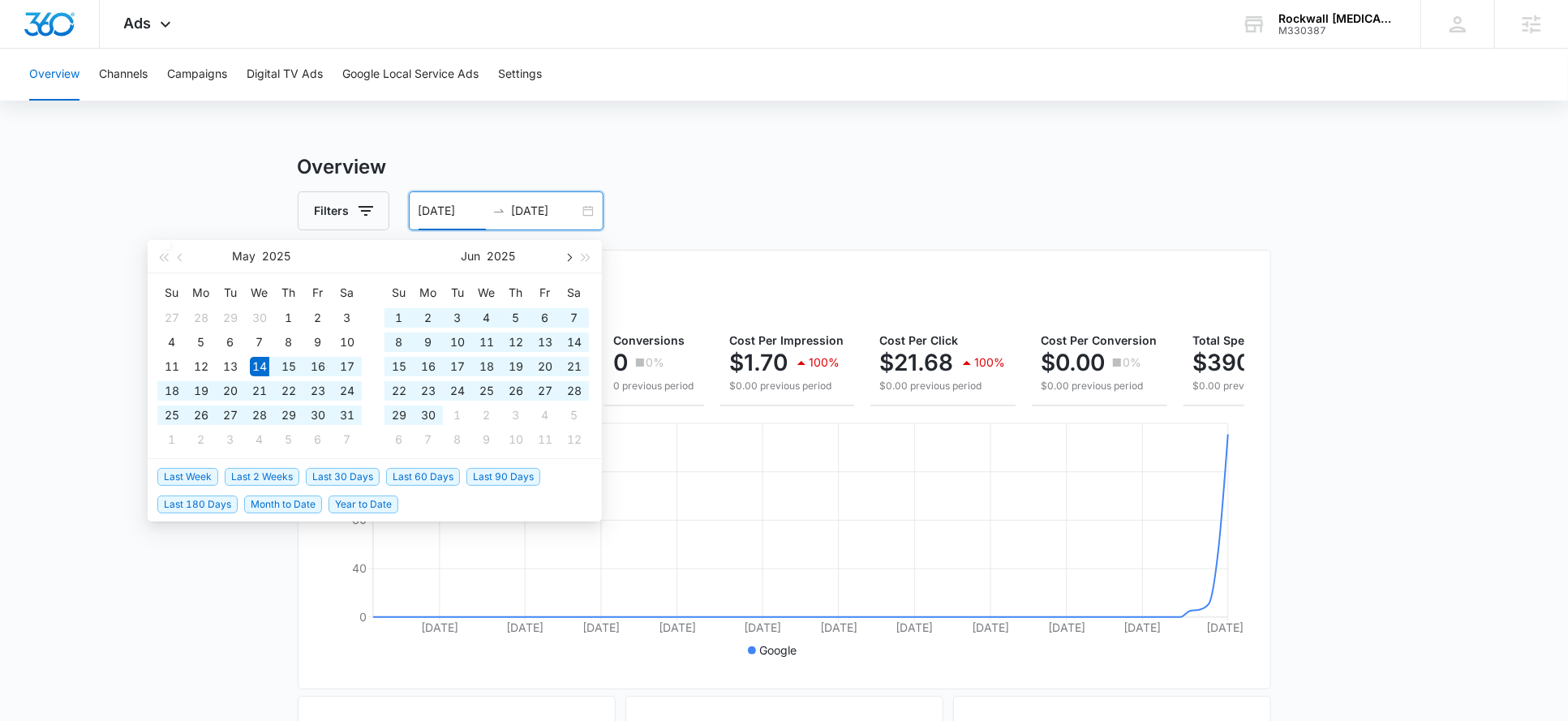
click at [566, 258] on span "button" at bounding box center [567, 257] width 8 height 8
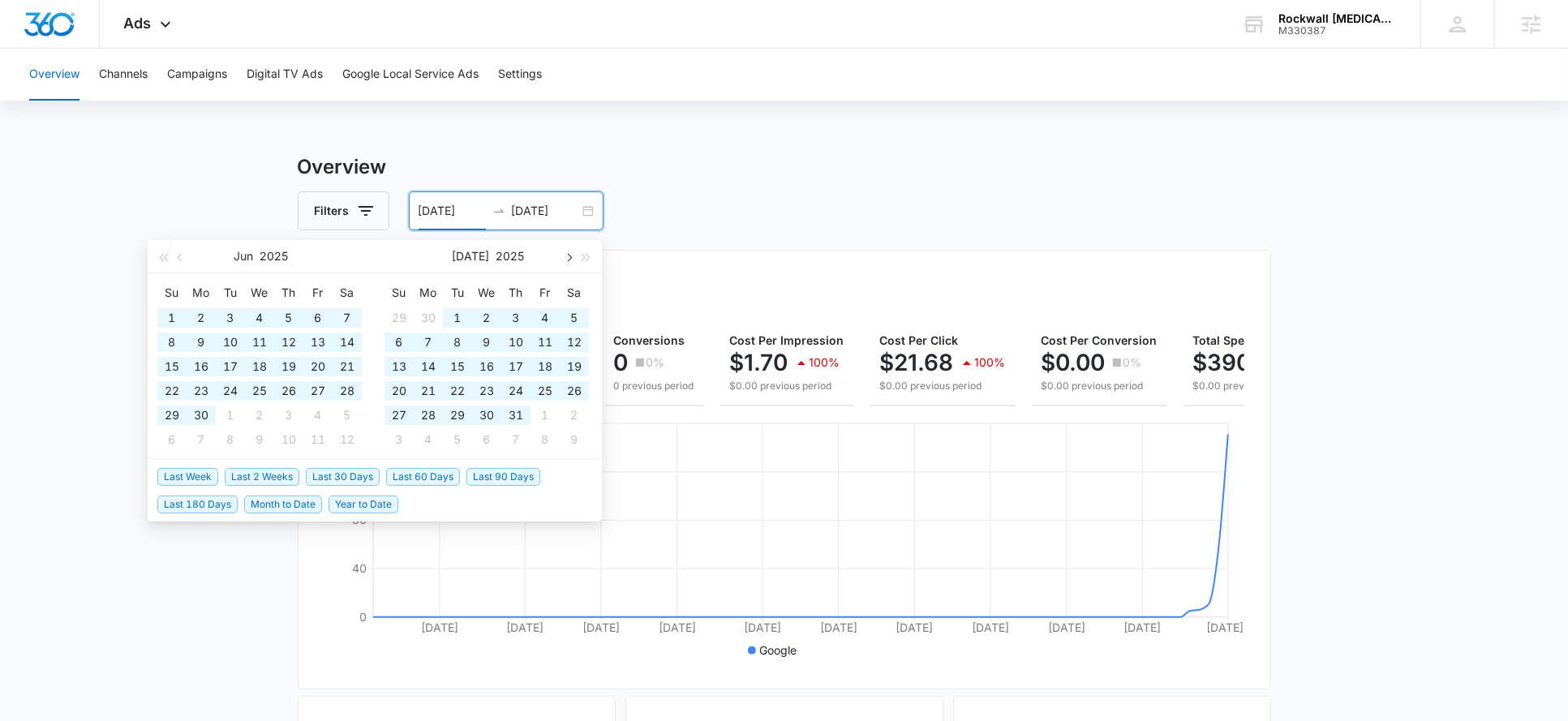
click at [566, 258] on span "button" at bounding box center [567, 257] width 8 height 8
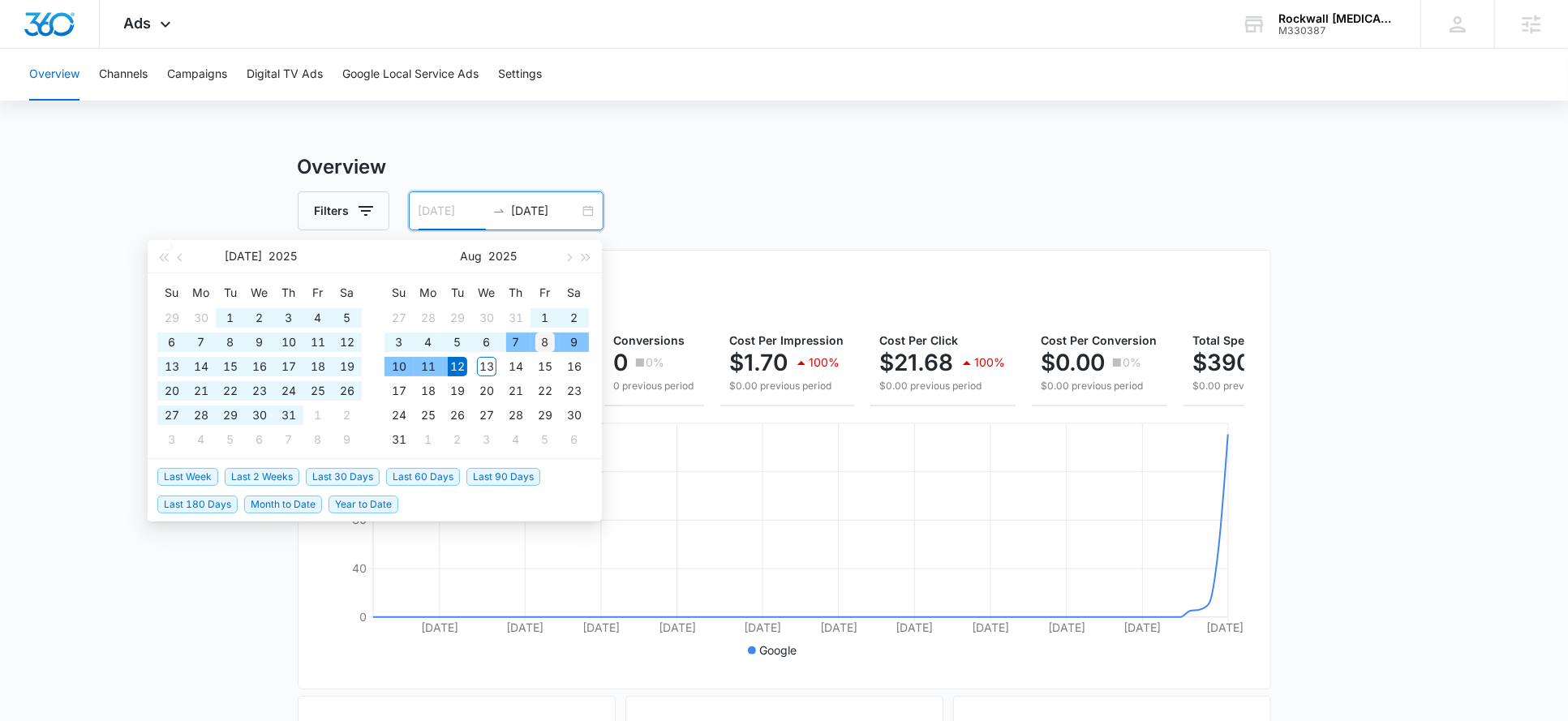
type input "08/08/2025"
click at [535, 337] on div "8" at bounding box center [544, 341] width 19 height 19
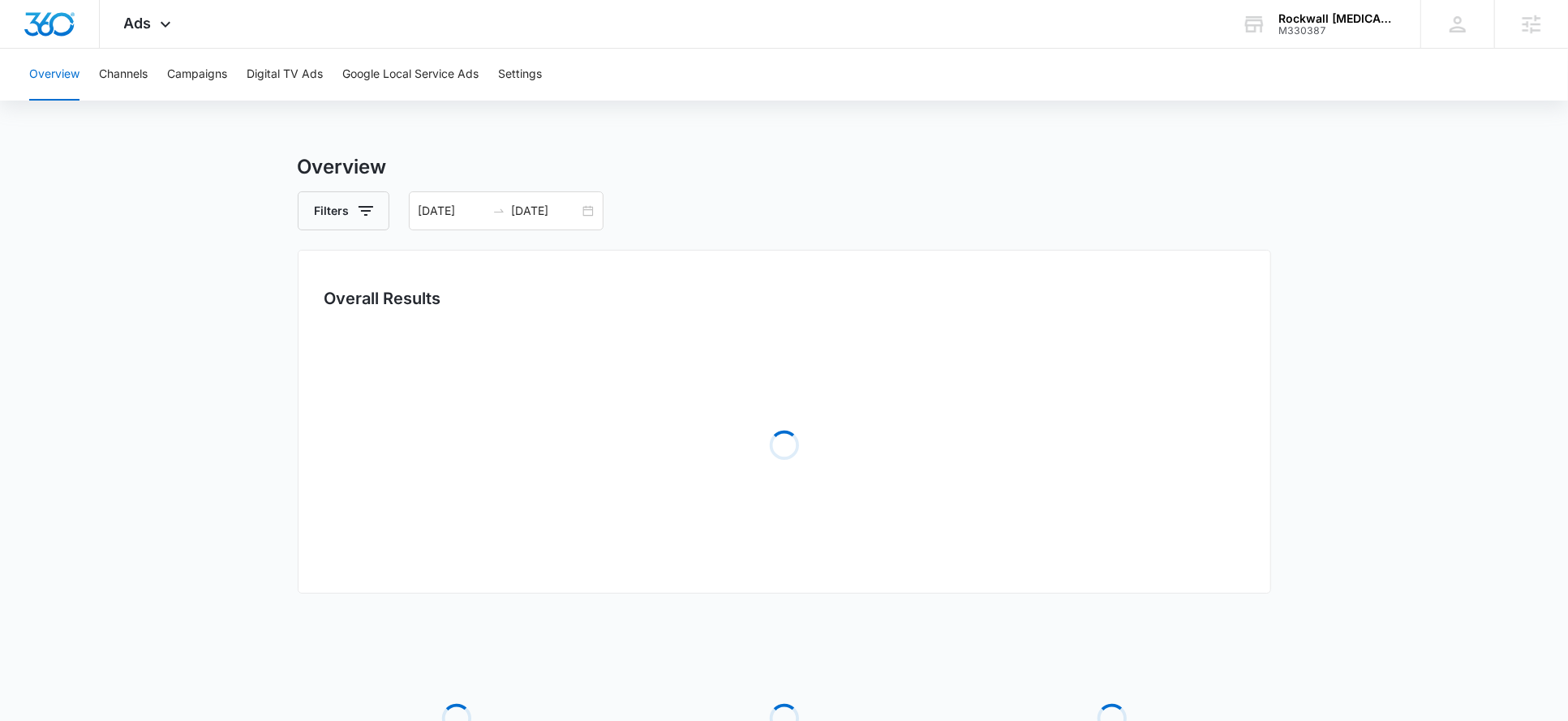
click at [183, 180] on main "Overview Filters 08/08/2025 08/12/2025 Overall Results Loading Loading Loading …" at bounding box center [784, 525] width 1568 height 745
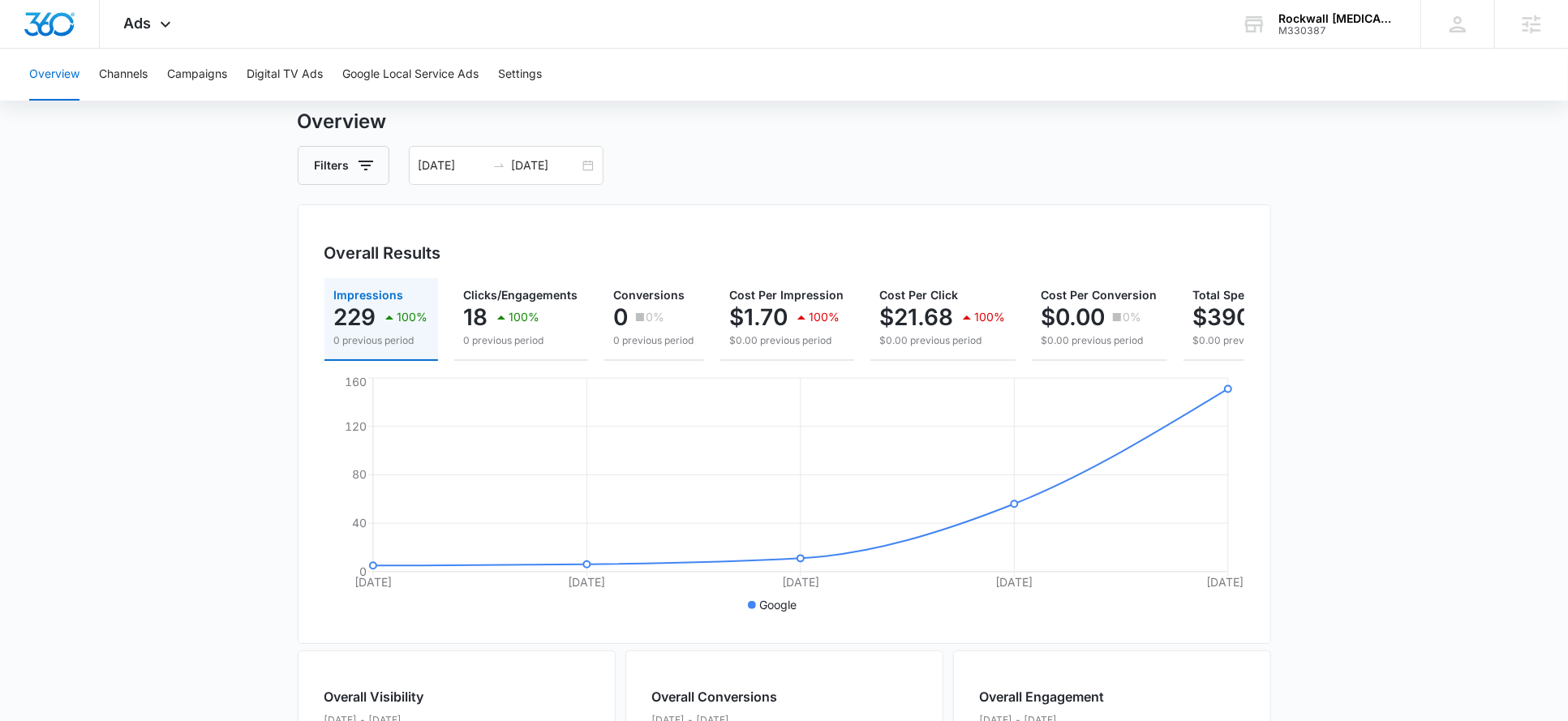
scroll to position [56, 0]
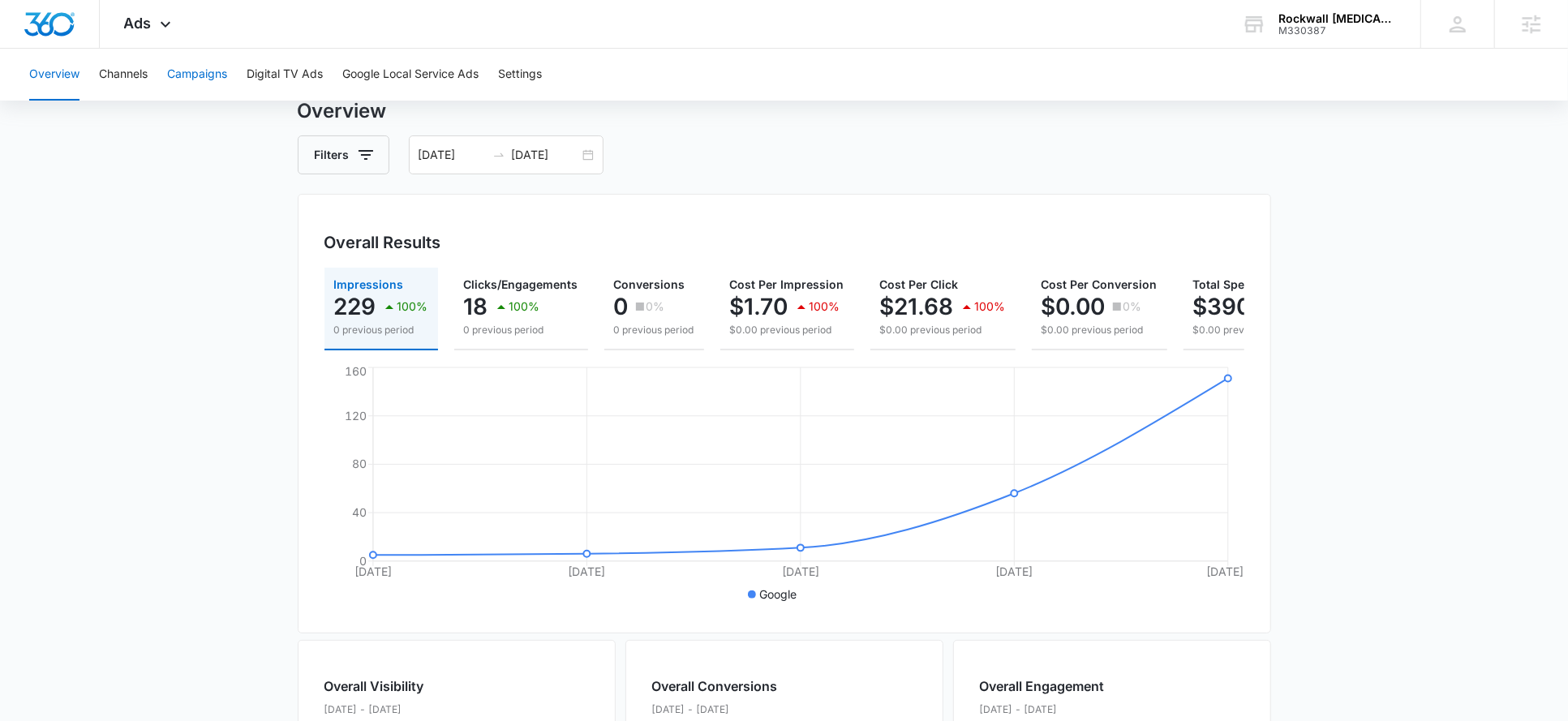
click at [198, 78] on button "Campaigns" at bounding box center [197, 74] width 60 height 52
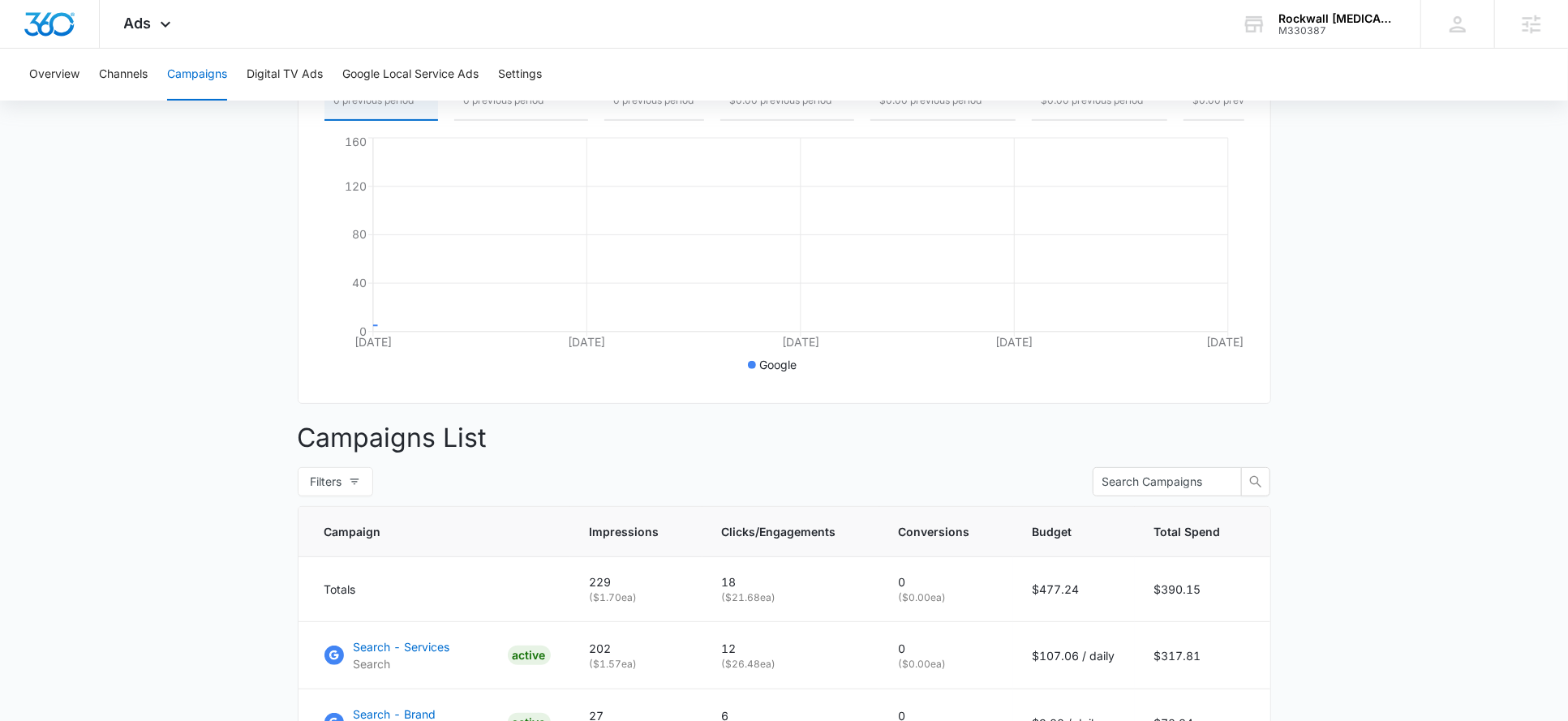
scroll to position [433, 0]
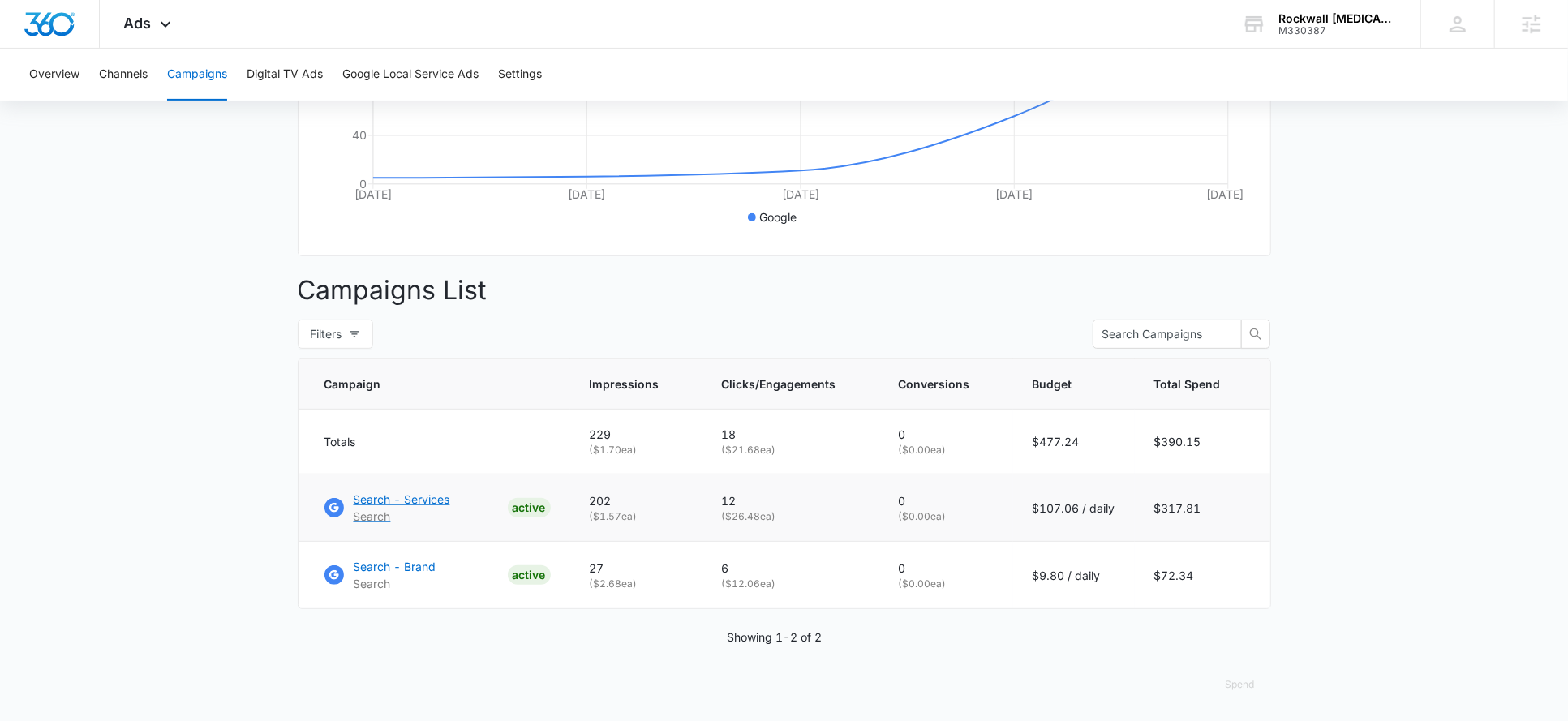
click at [397, 492] on p "Search - Services" at bounding box center [402, 499] width 96 height 17
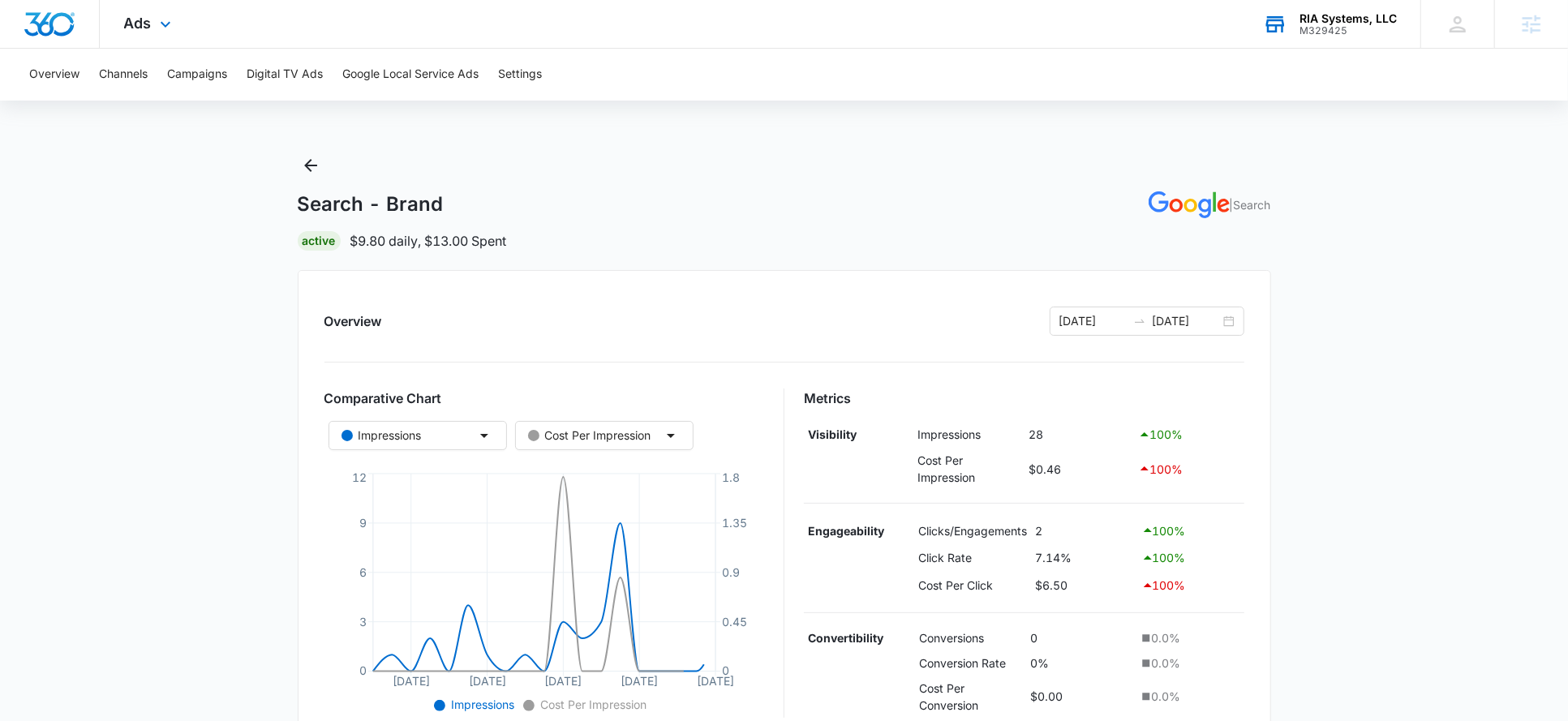
click at [1317, 18] on div "RIA Systems, LLC" at bounding box center [1348, 18] width 97 height 13
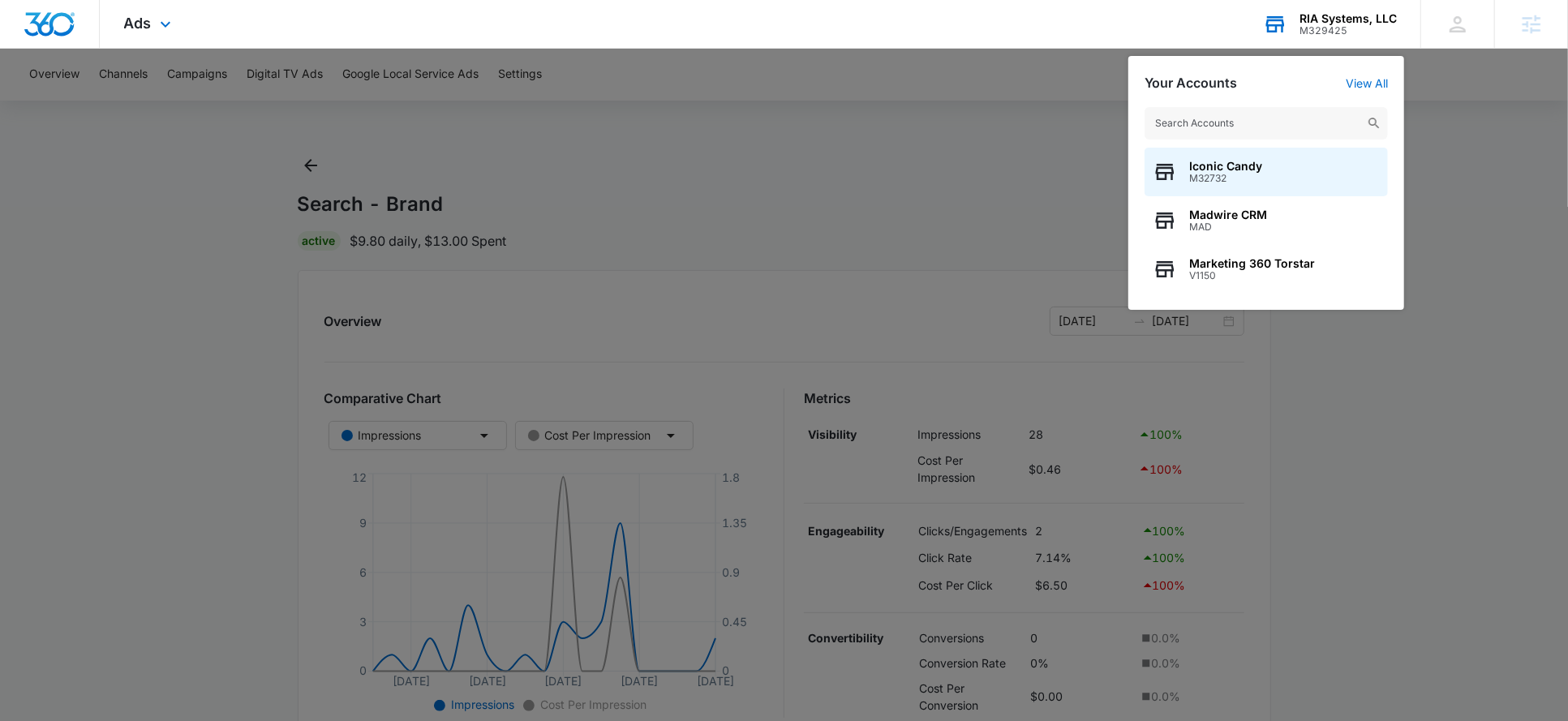
click at [1185, 121] on input "text" at bounding box center [1266, 123] width 243 height 33
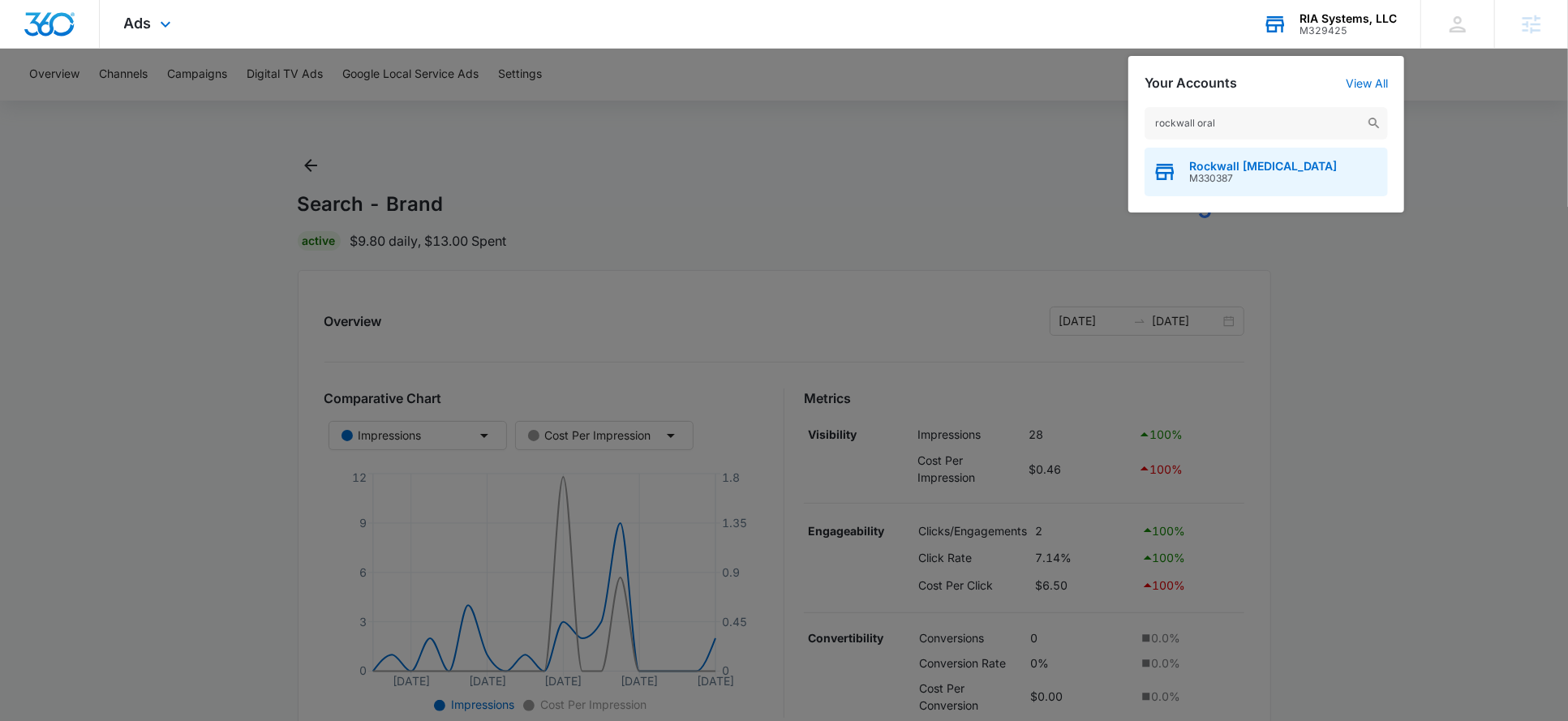
type input "rockwall oral"
click at [1214, 175] on span "M330387" at bounding box center [1262, 178] width 148 height 12
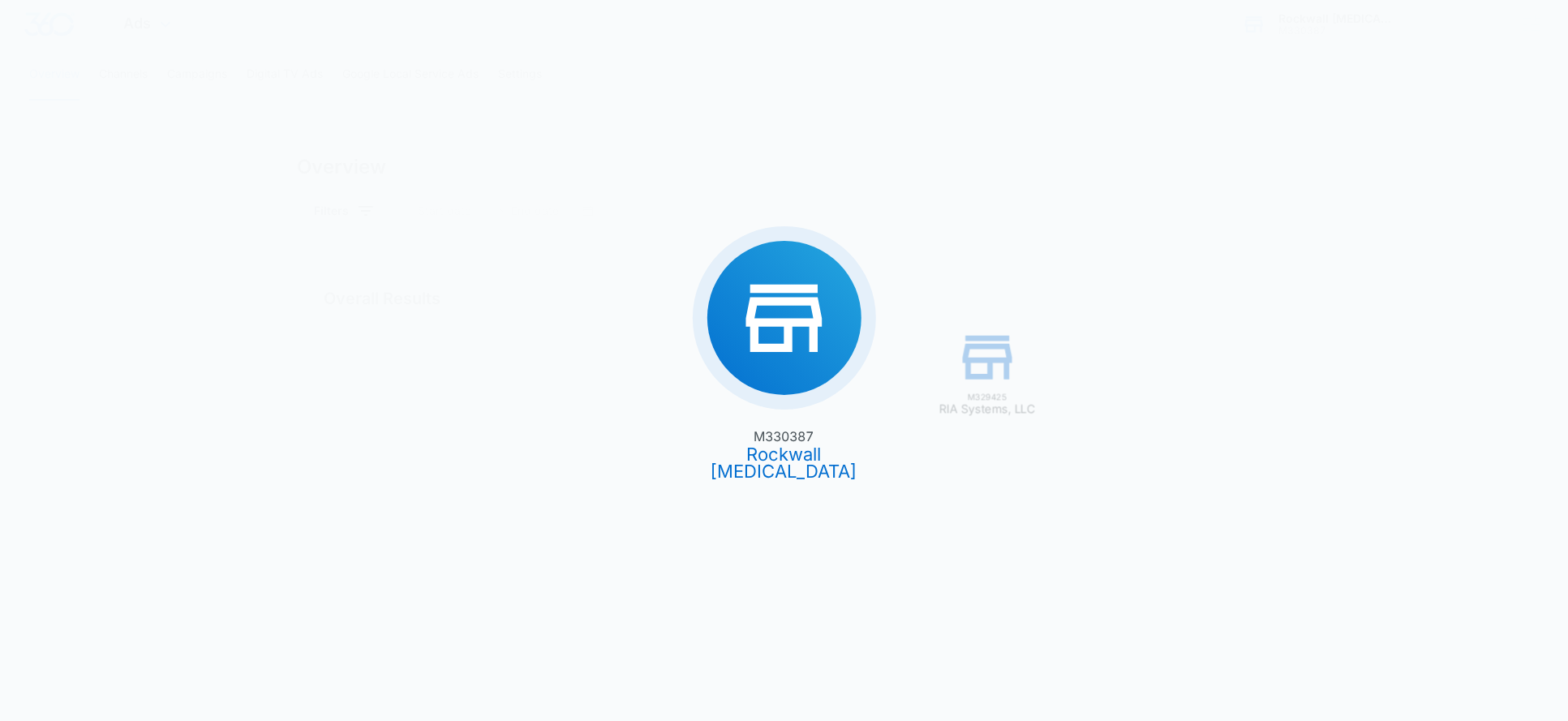
type input "08/08/2025"
type input "08/12/2025"
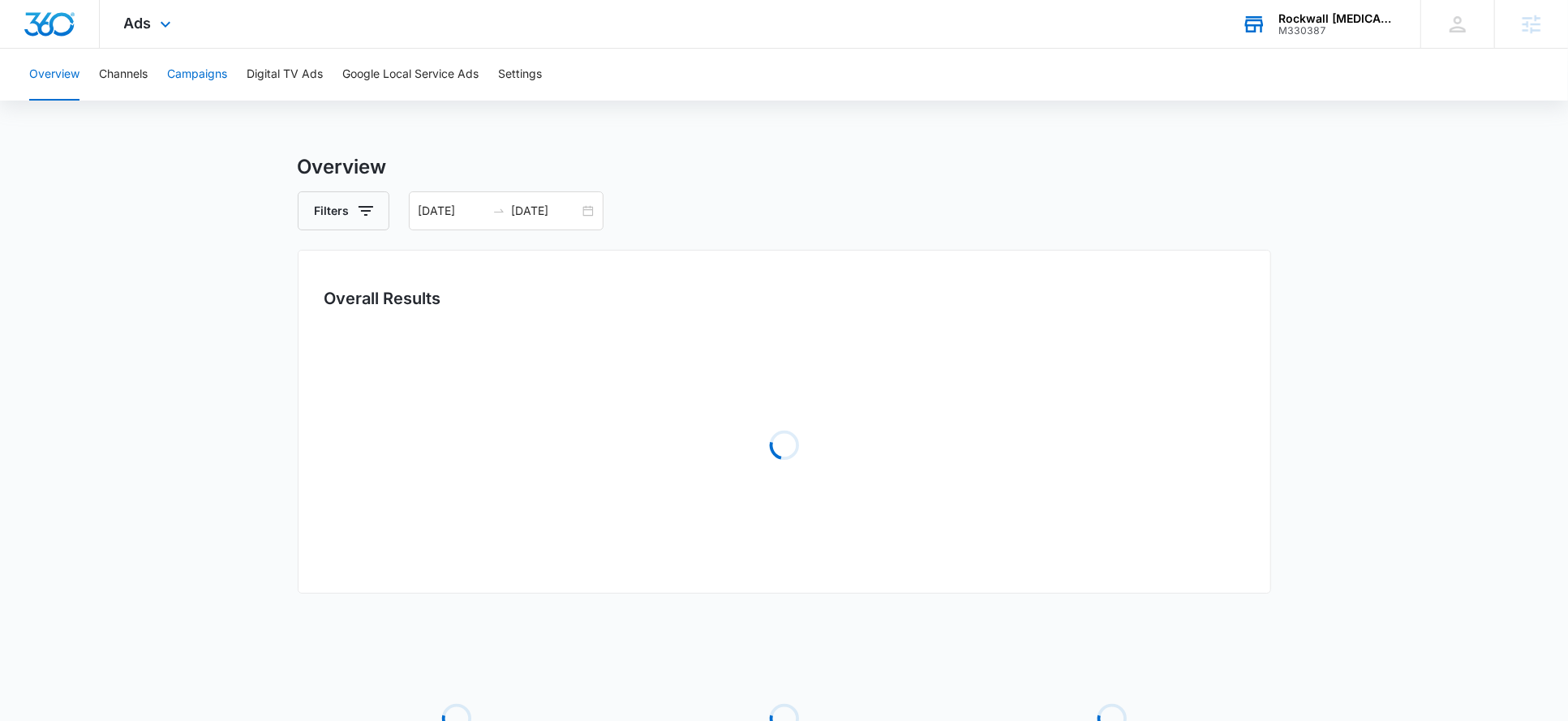
click at [193, 87] on button "Campaigns" at bounding box center [197, 74] width 60 height 52
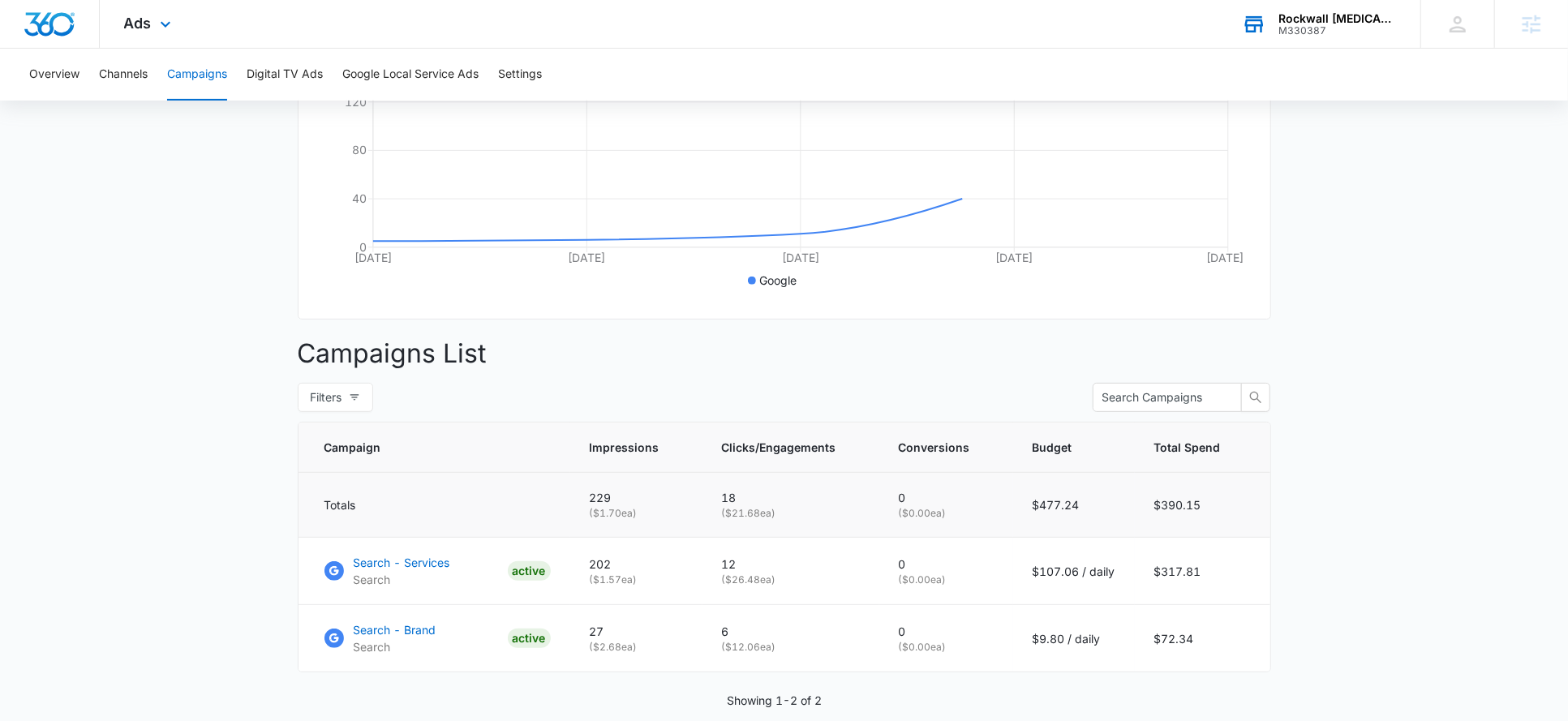
scroll to position [433, 0]
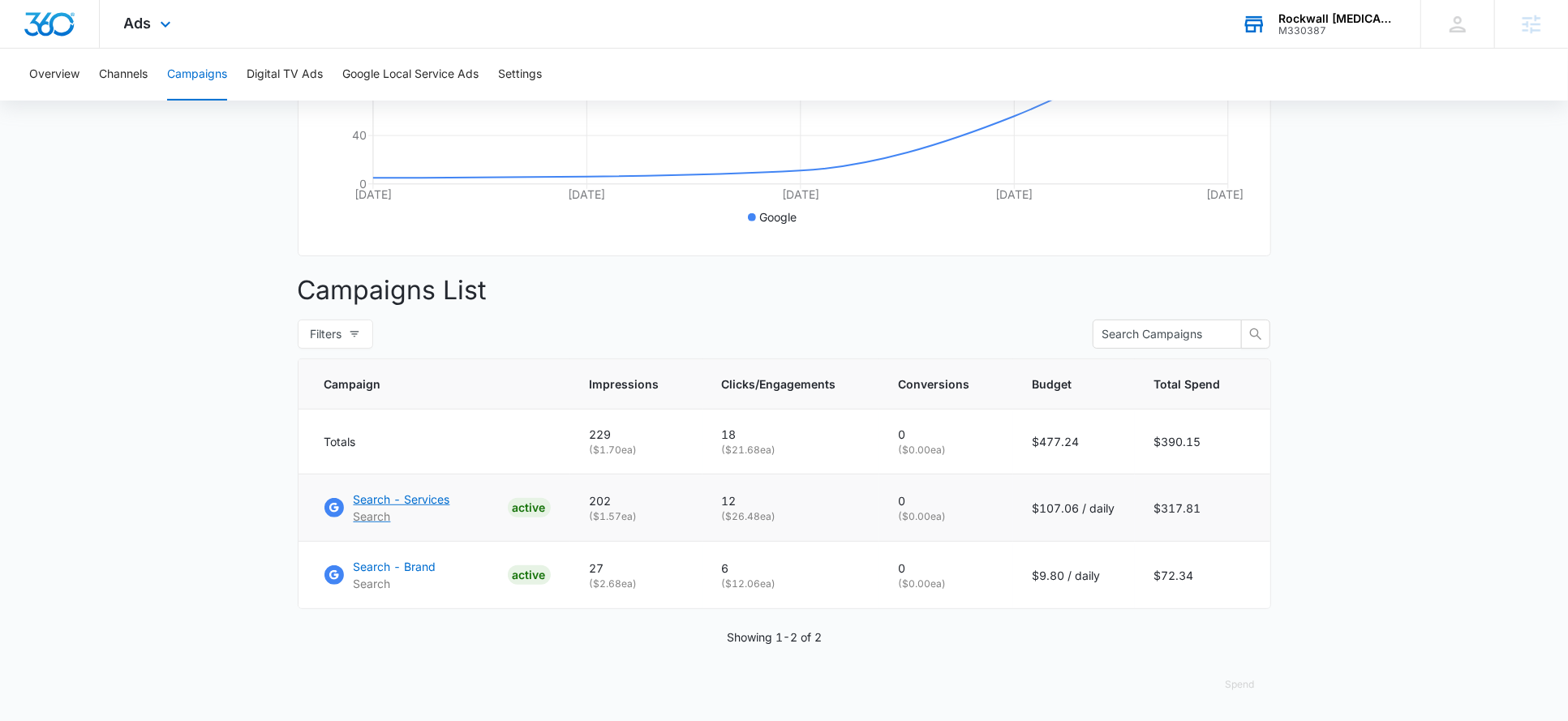
click at [379, 495] on p "Search - Services" at bounding box center [402, 499] width 96 height 17
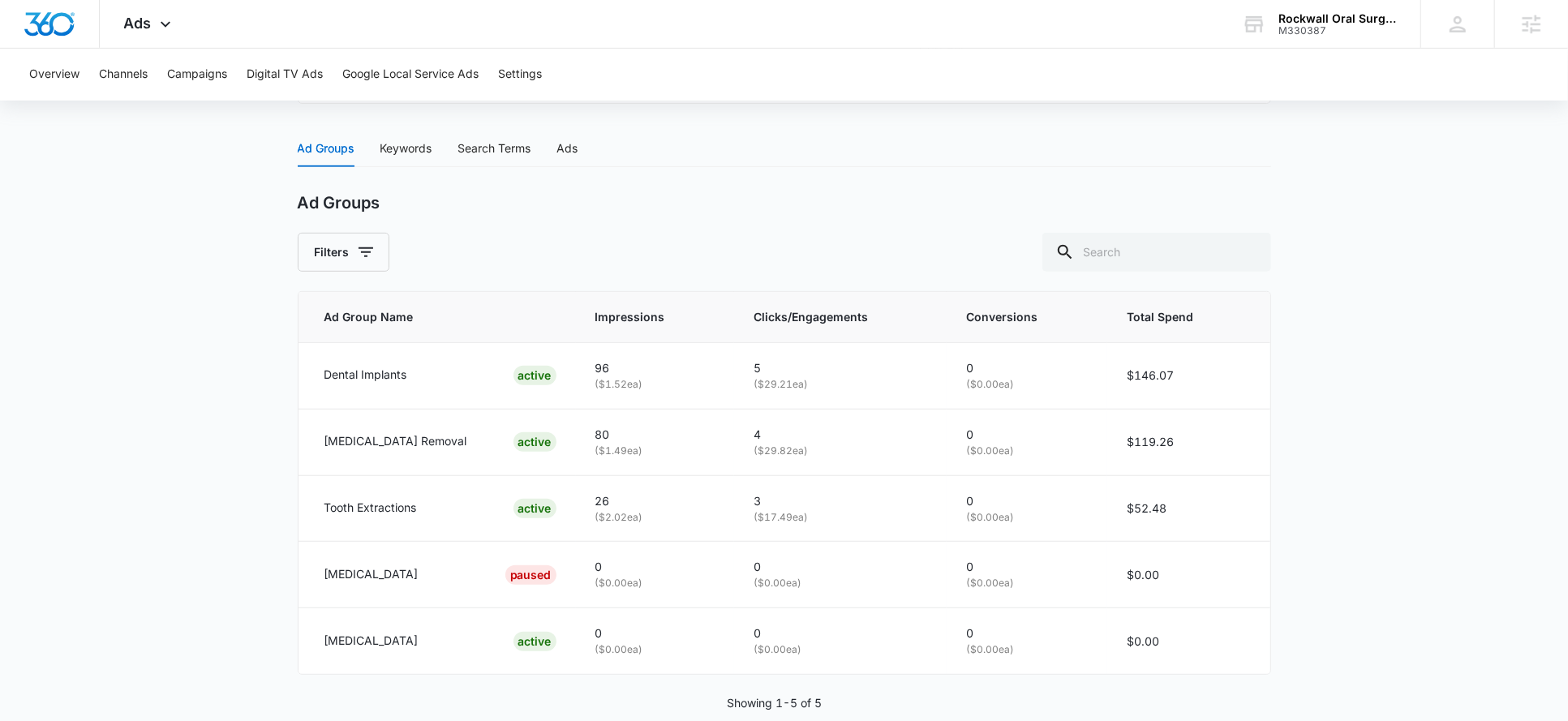
scroll to position [667, 0]
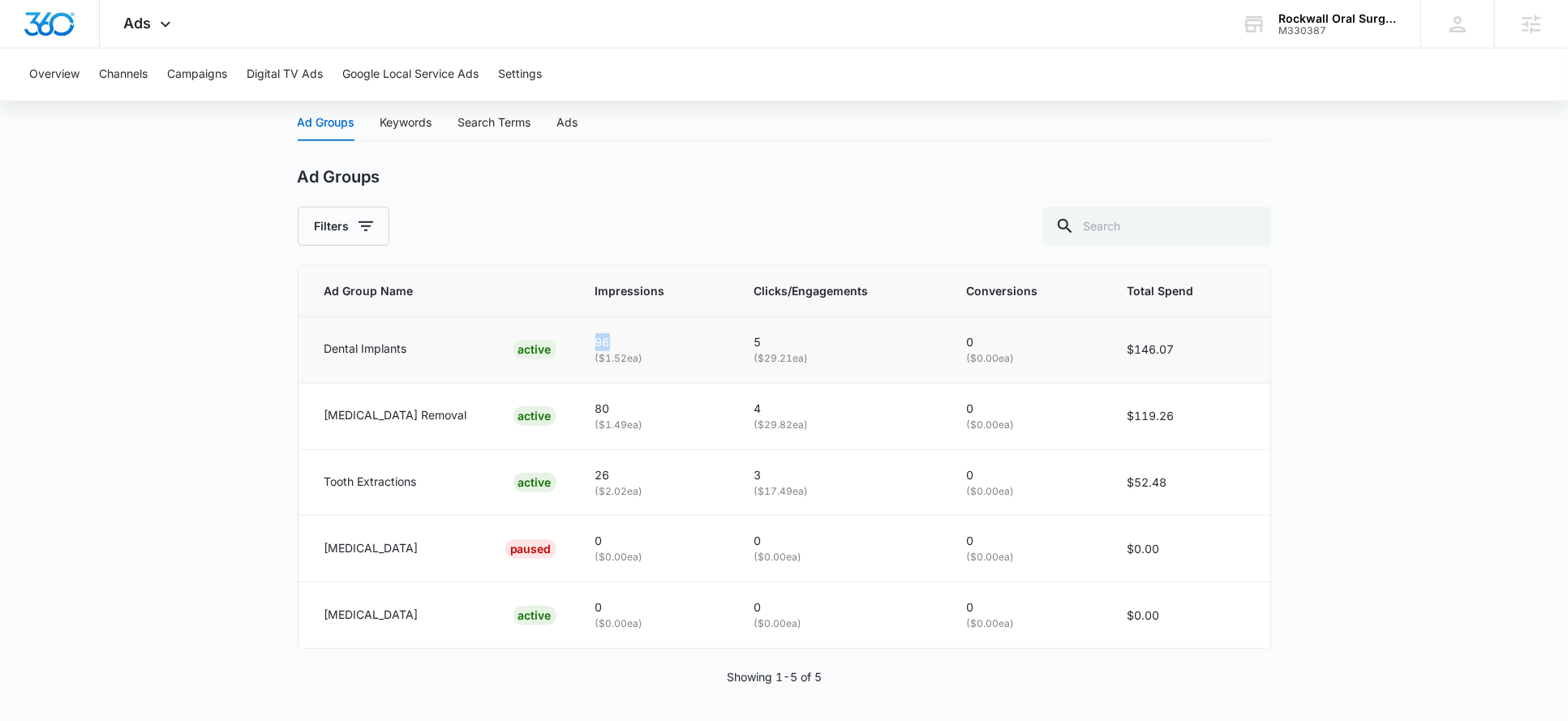
drag, startPoint x: 626, startPoint y: 340, endPoint x: 564, endPoint y: 337, distance: 62.1
click at [576, 337] on td "96 ( $1.52 ea)" at bounding box center [655, 349] width 159 height 66
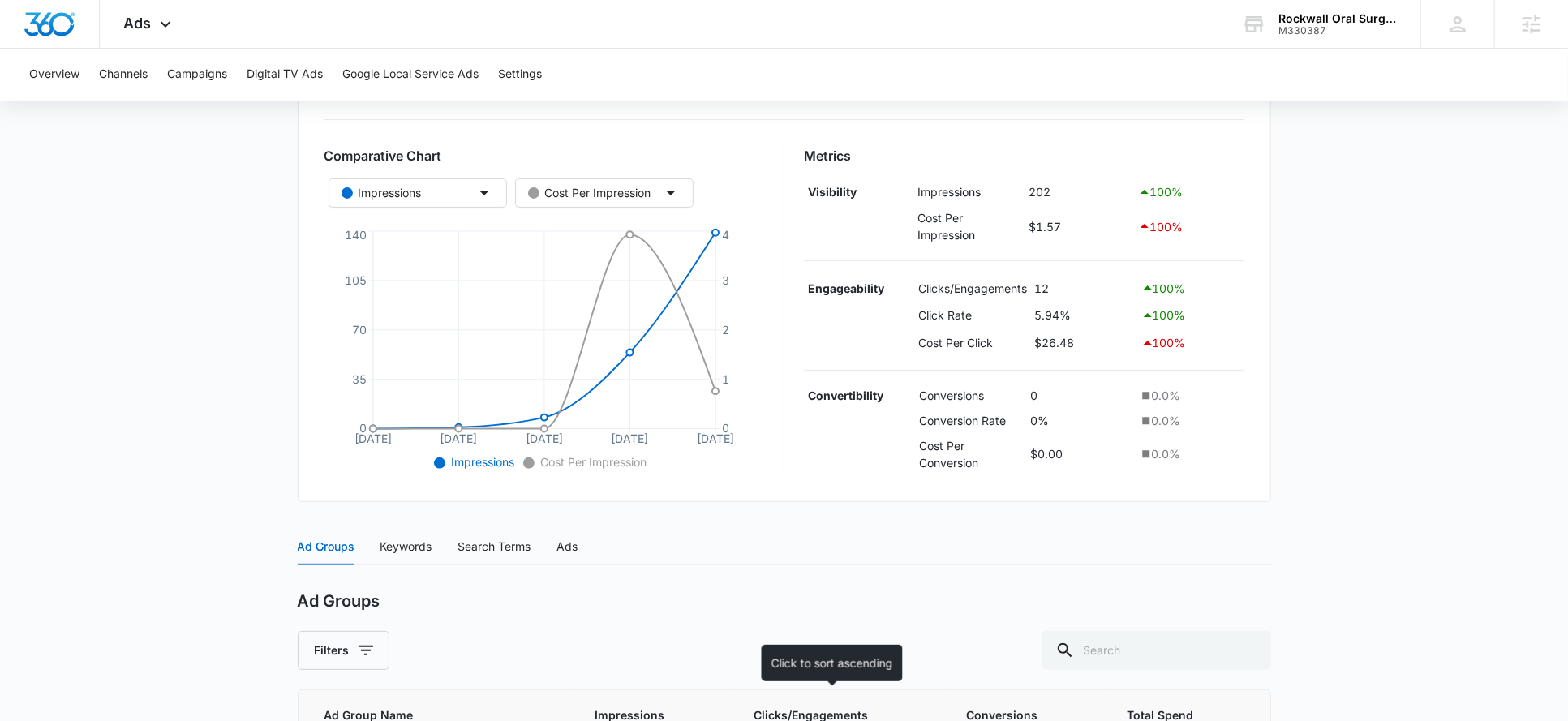
scroll to position [217, 0]
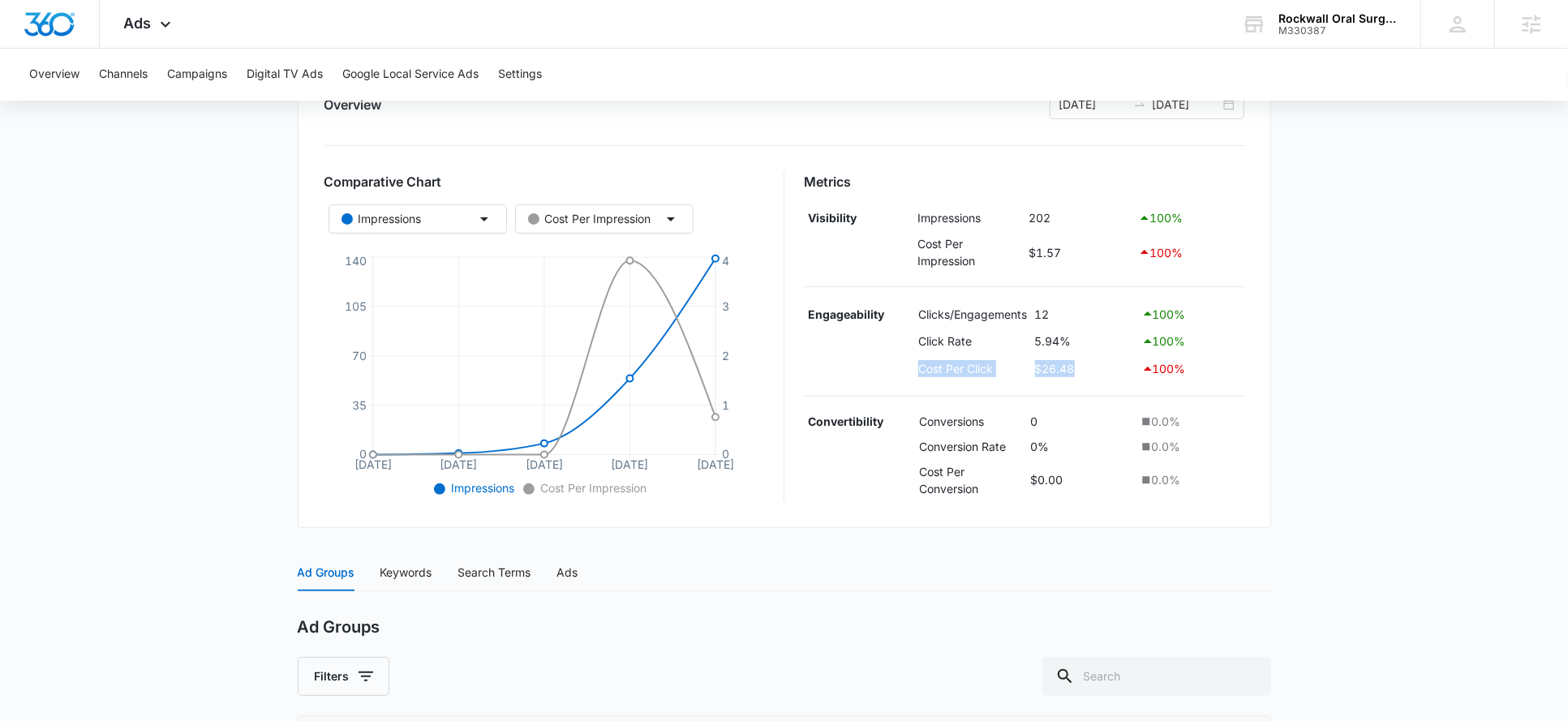
drag, startPoint x: 912, startPoint y: 365, endPoint x: 1085, endPoint y: 365, distance: 173.0
click at [1085, 365] on tr "Cost Per Click $26.48 100 %" at bounding box center [1024, 368] width 440 height 27
click at [1085, 365] on td "$26.48" at bounding box center [1083, 368] width 106 height 27
drag, startPoint x: 1077, startPoint y: 365, endPoint x: 905, endPoint y: 365, distance: 172.0
click at [905, 365] on tr "Cost Per Click $26.48 100 %" at bounding box center [1024, 368] width 440 height 27
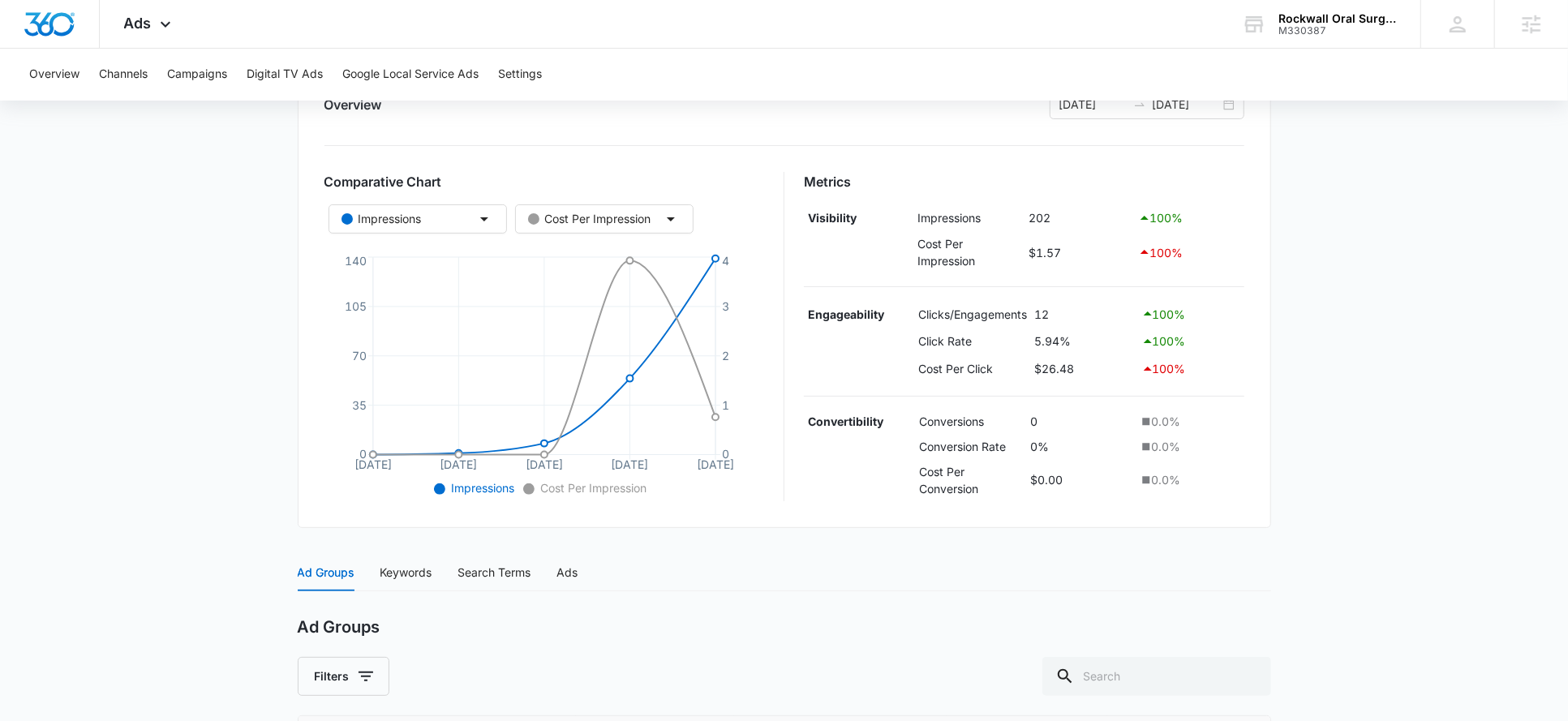
click at [914, 567] on div "Ad Groups Keywords Search Terms Ads" at bounding box center [784, 571] width 974 height 37
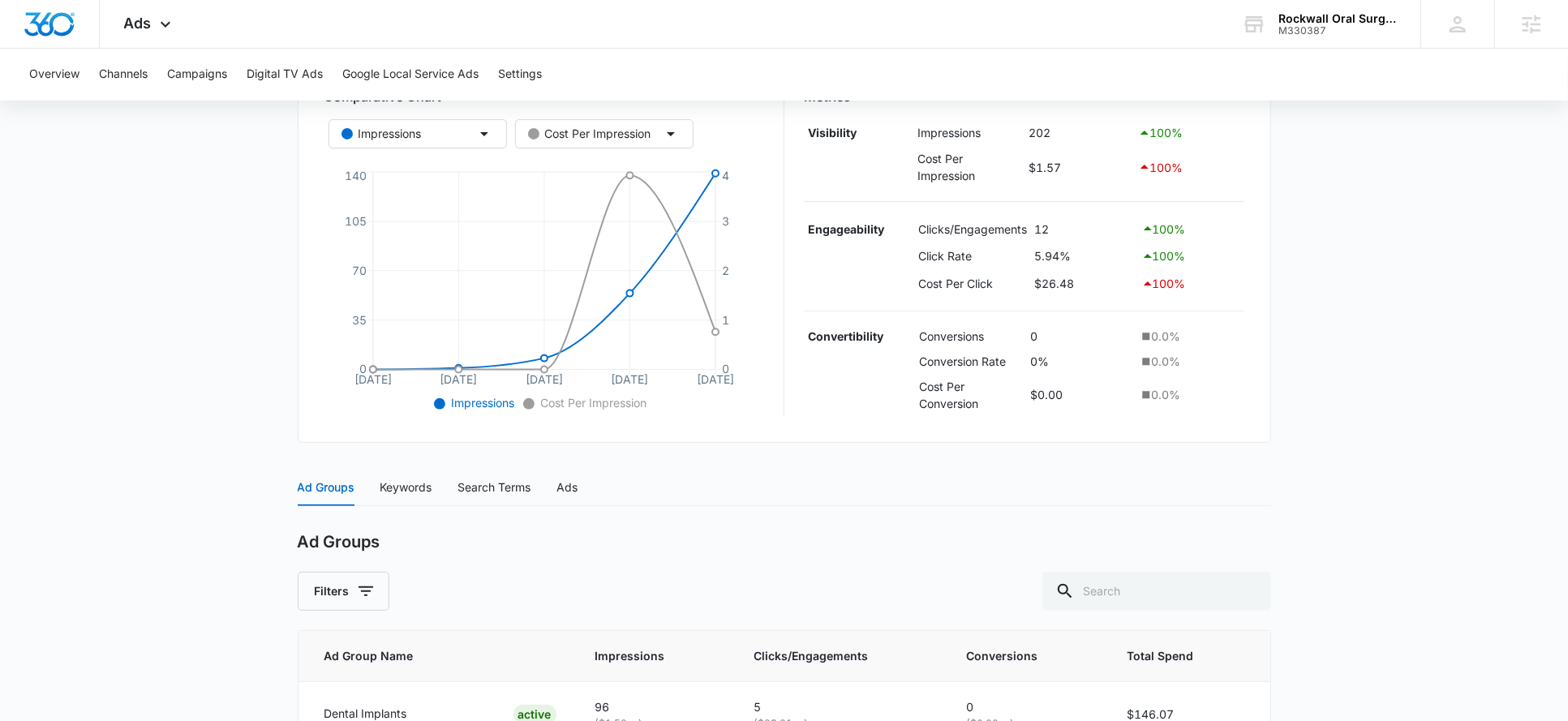
scroll to position [263, 0]
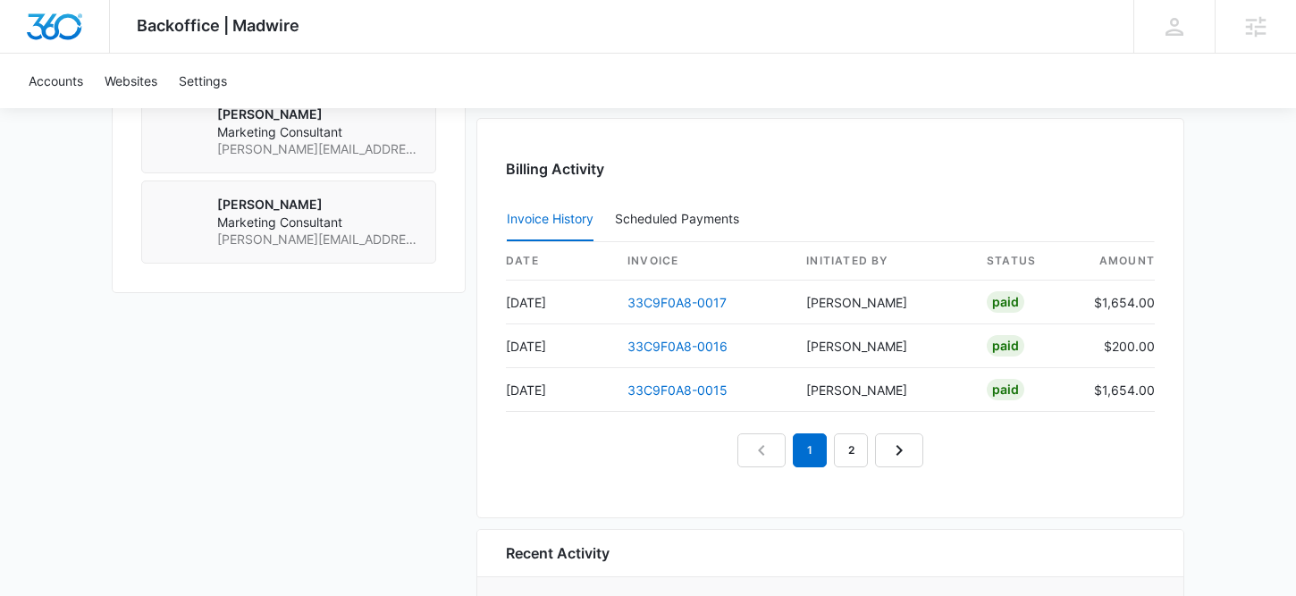
scroll to position [1755, 0]
click at [658, 305] on link "33C9F0A8-0017" at bounding box center [676, 301] width 99 height 15
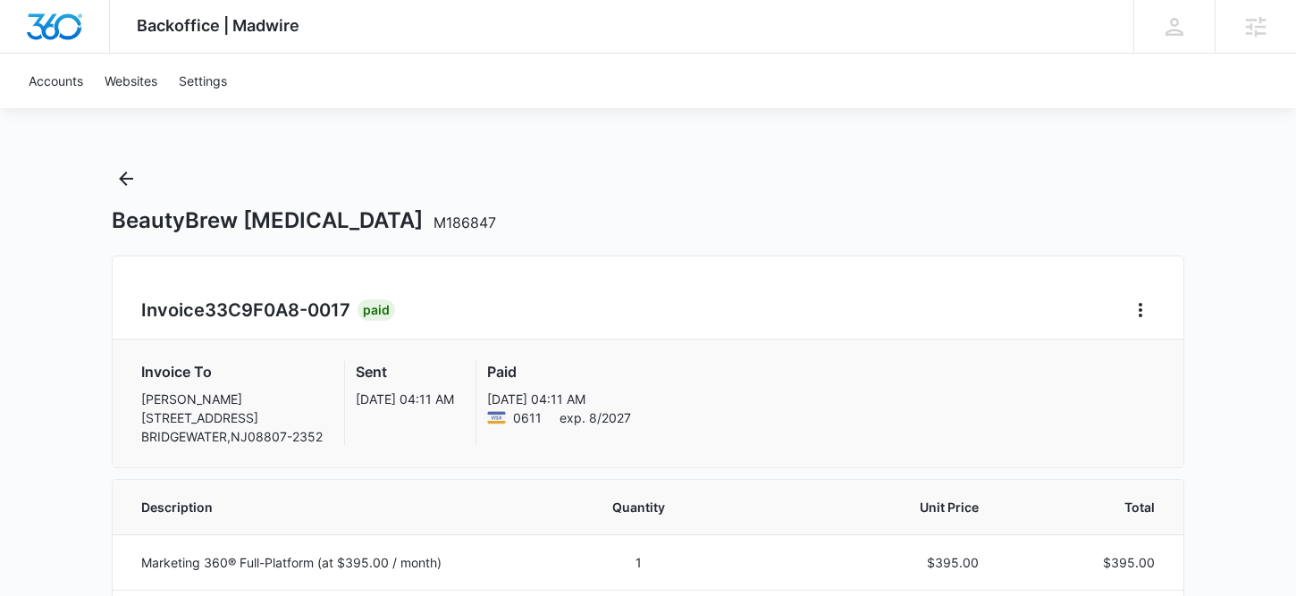
scroll to position [165, 0]
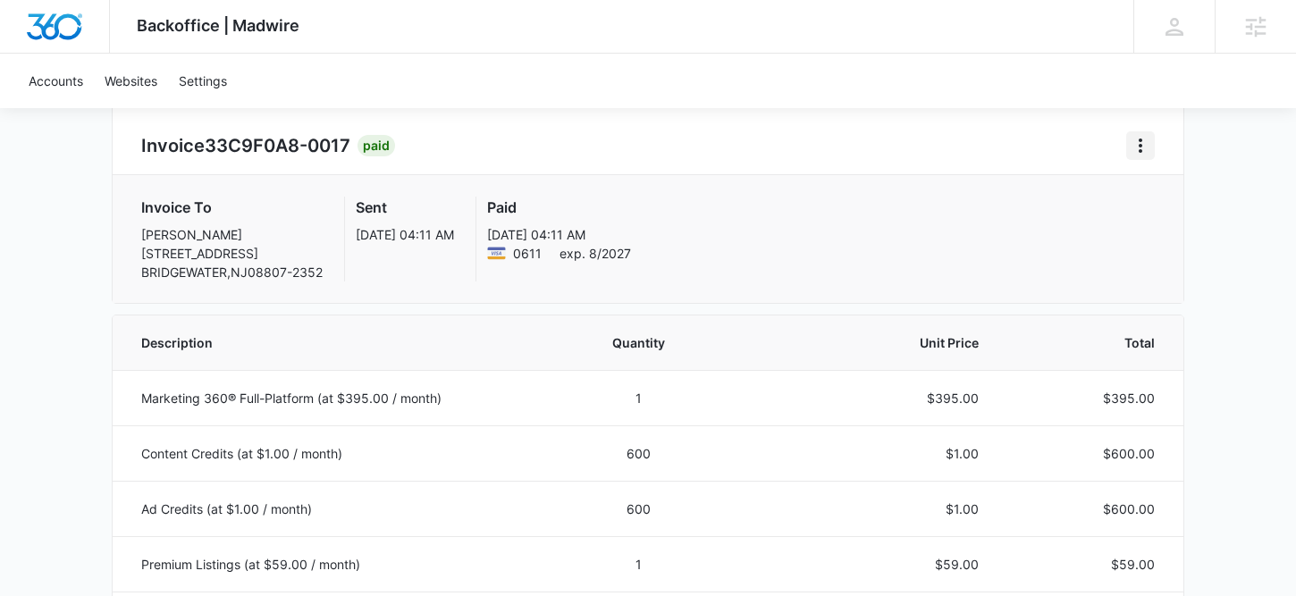
click at [1137, 144] on icon "Home" at bounding box center [1140, 145] width 21 height 21
click at [1085, 203] on link "Download Invoice" at bounding box center [1059, 195] width 104 height 15
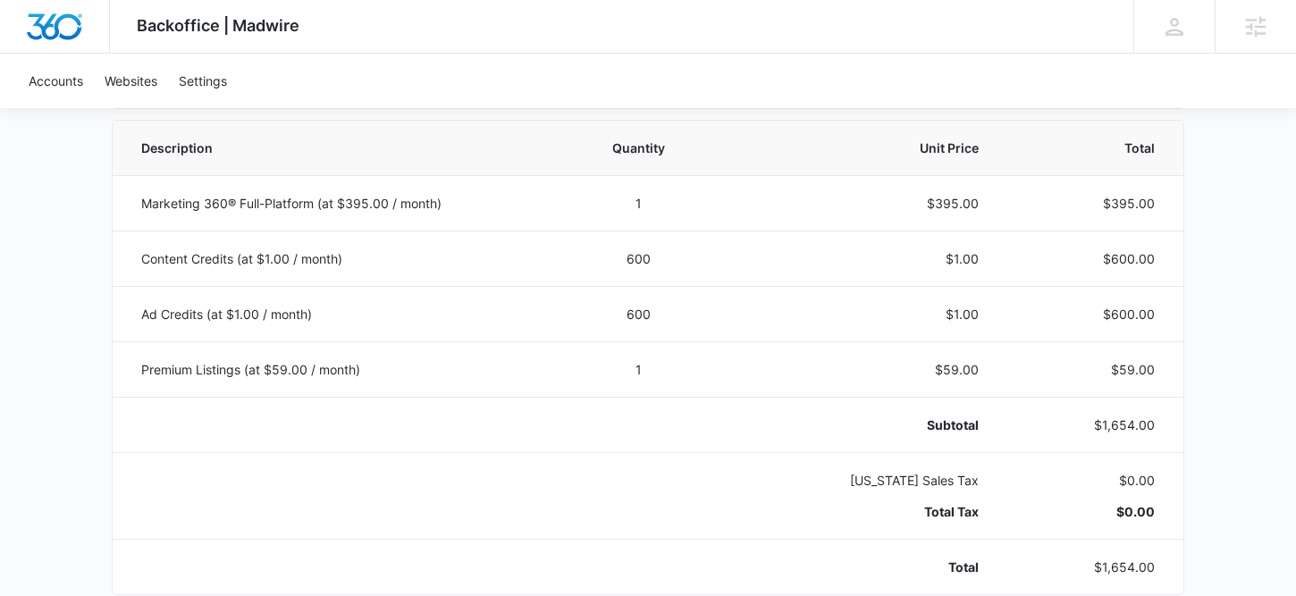
scroll to position [373, 0]
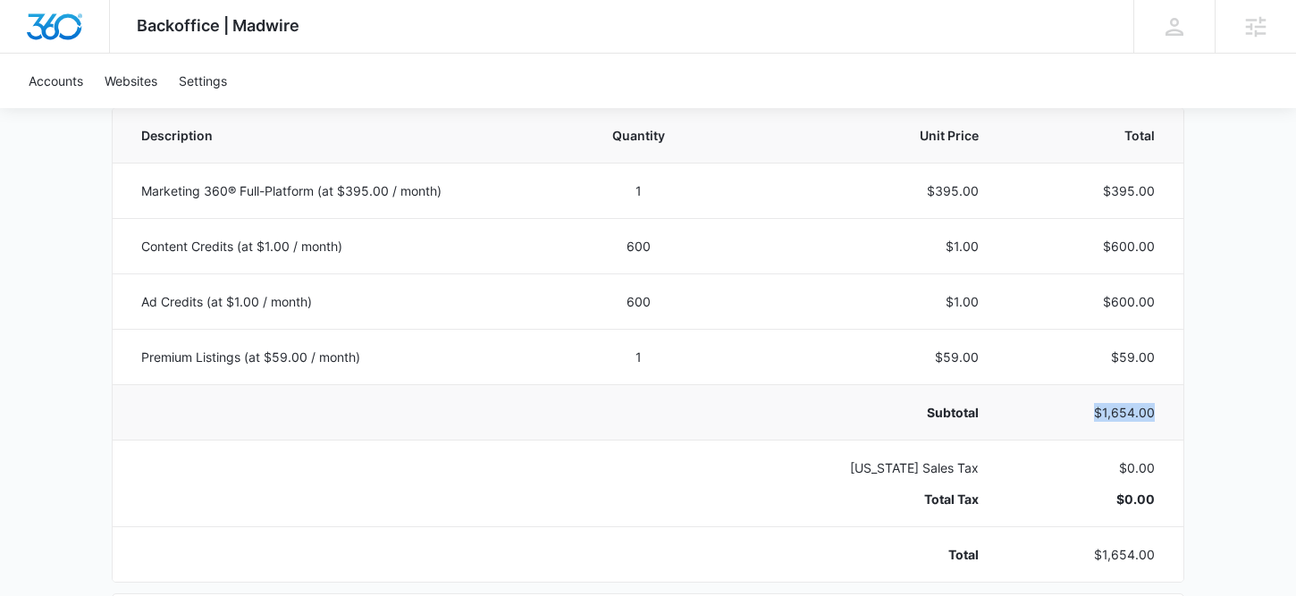
drag, startPoint x: 1155, startPoint y: 415, endPoint x: 1081, endPoint y: 413, distance: 74.2
click at [1081, 413] on td "$1,654.00" at bounding box center [1091, 411] width 183 height 55
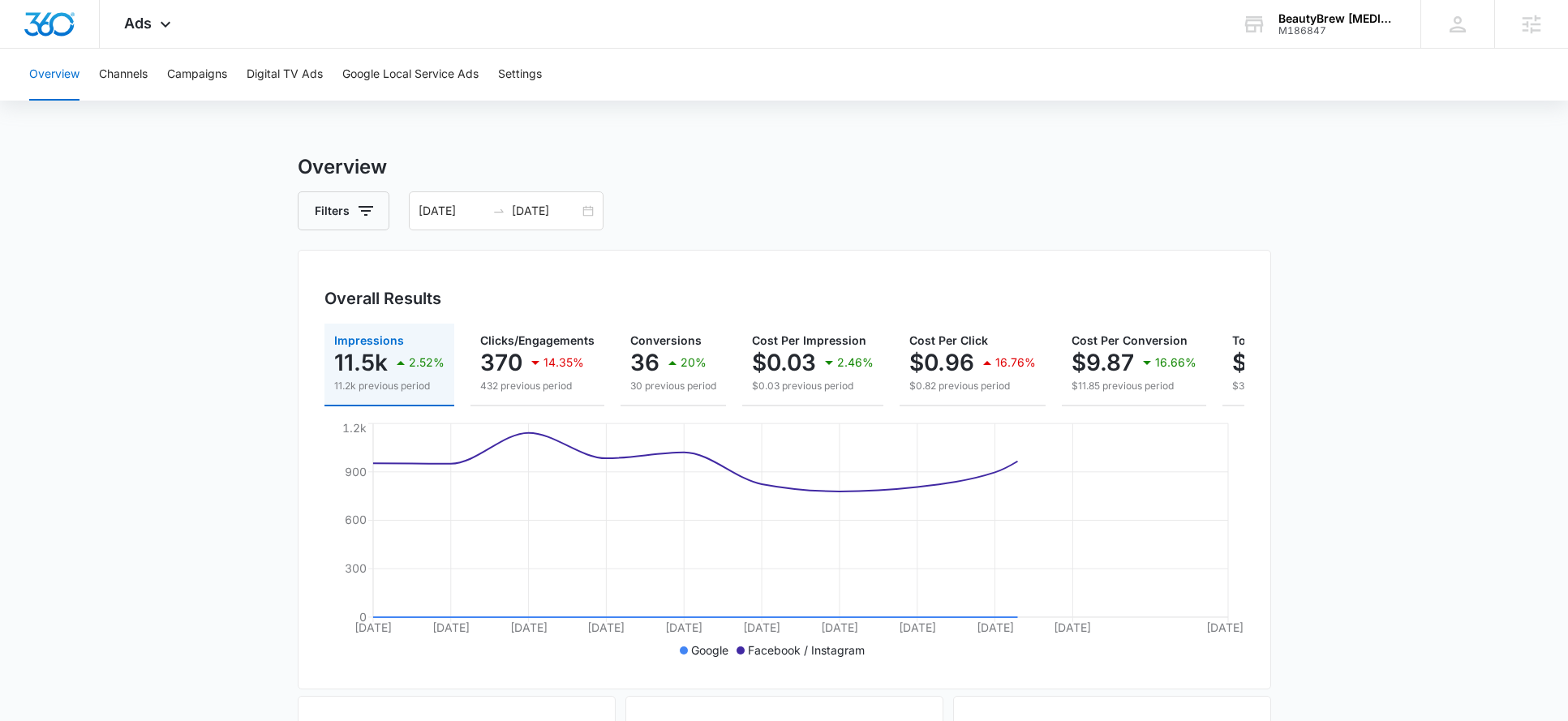
click at [144, 26] on span "Ads" at bounding box center [138, 23] width 27 height 17
